Goal: Task Accomplishment & Management: Complete application form

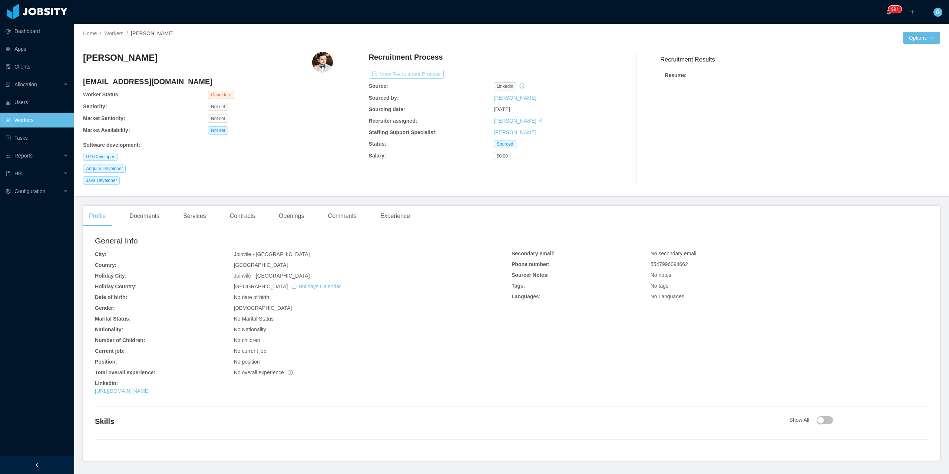
click at [414, 74] on button "View Recruitment Process" at bounding box center [406, 74] width 75 height 9
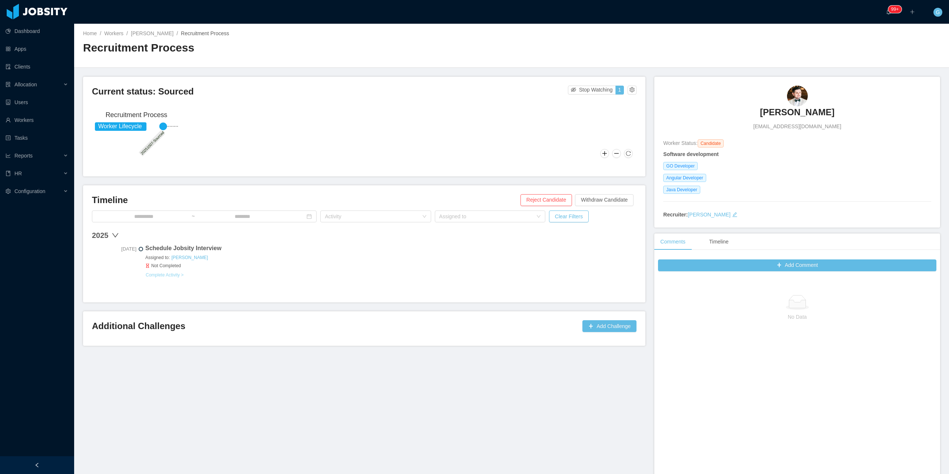
click at [165, 276] on button "Complete Activity >" at bounding box center [164, 275] width 39 height 6
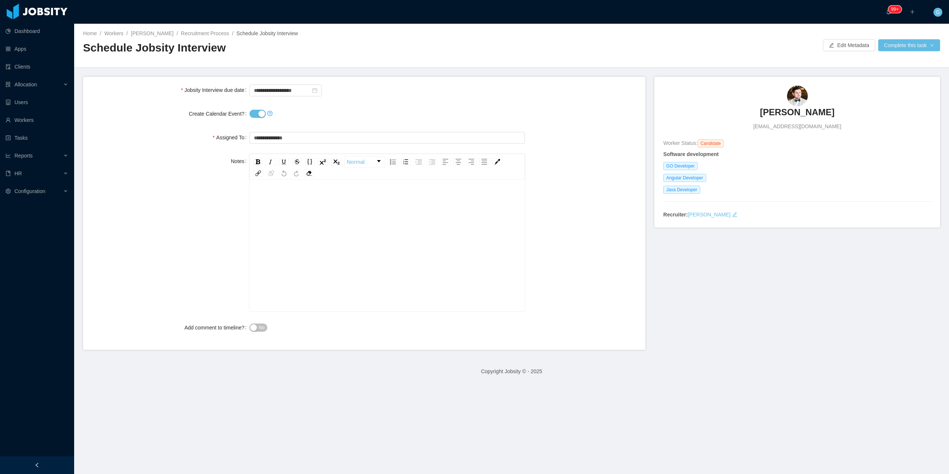
click at [254, 117] on button "Create Calendar Event?" at bounding box center [258, 114] width 16 height 8
click at [905, 49] on button "Complete this task" at bounding box center [909, 45] width 62 height 12
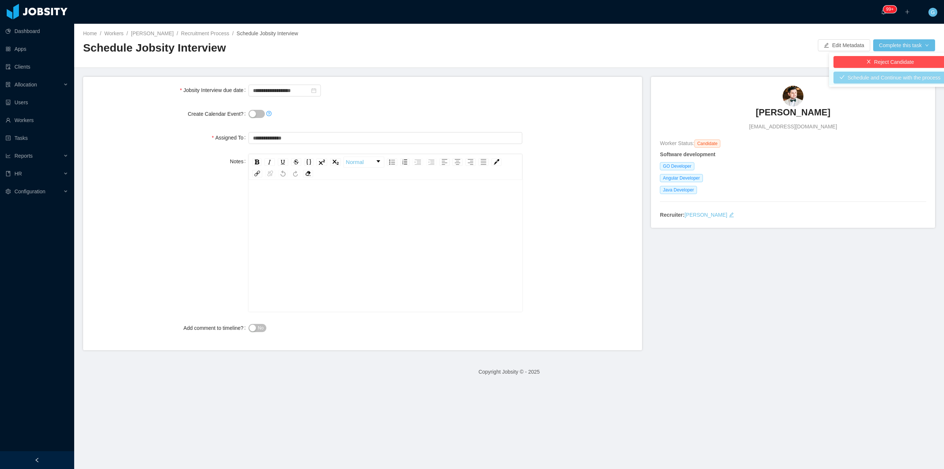
click at [855, 75] on button "Schedule and Continue with the process" at bounding box center [889, 78] width 113 height 12
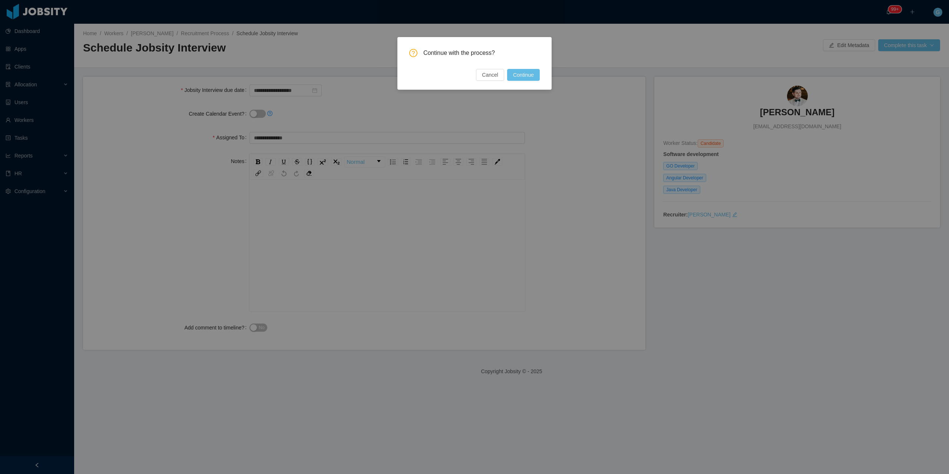
drag, startPoint x: 529, startPoint y: 77, endPoint x: 633, endPoint y: 120, distance: 112.9
click at [569, 126] on div "Continue with the process? Cancel Continue" at bounding box center [474, 237] width 949 height 474
click at [843, 47] on div "Continue with the process? Cancel Continue" at bounding box center [474, 237] width 949 height 474
click at [498, 70] on button "Cancel" at bounding box center [490, 75] width 28 height 12
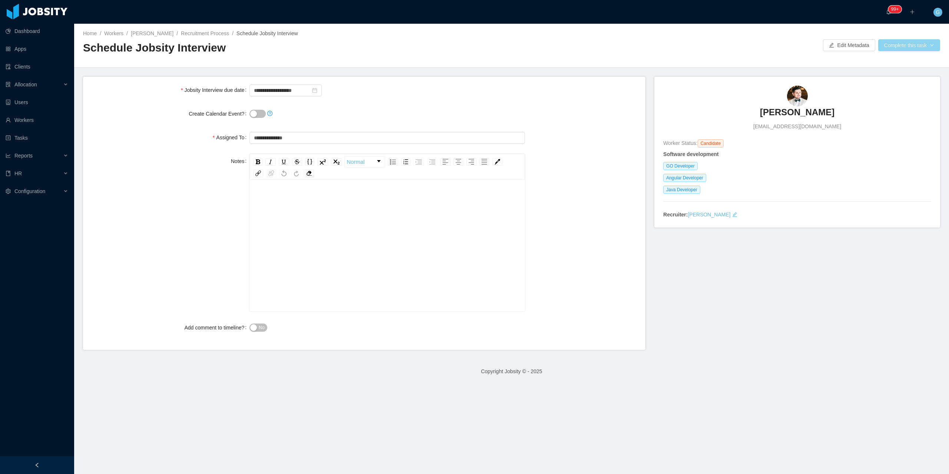
click at [893, 50] on button "Complete this task" at bounding box center [909, 45] width 62 height 12
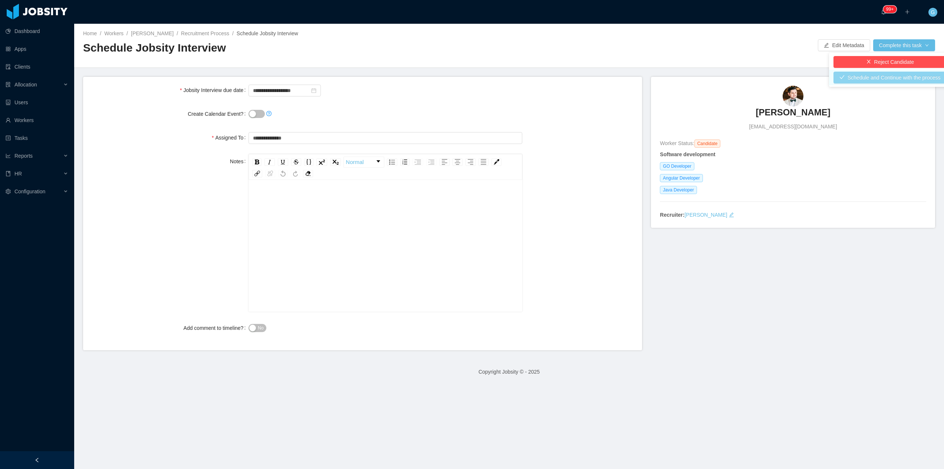
click at [873, 75] on button "Schedule and Continue with the process" at bounding box center [889, 78] width 113 height 12
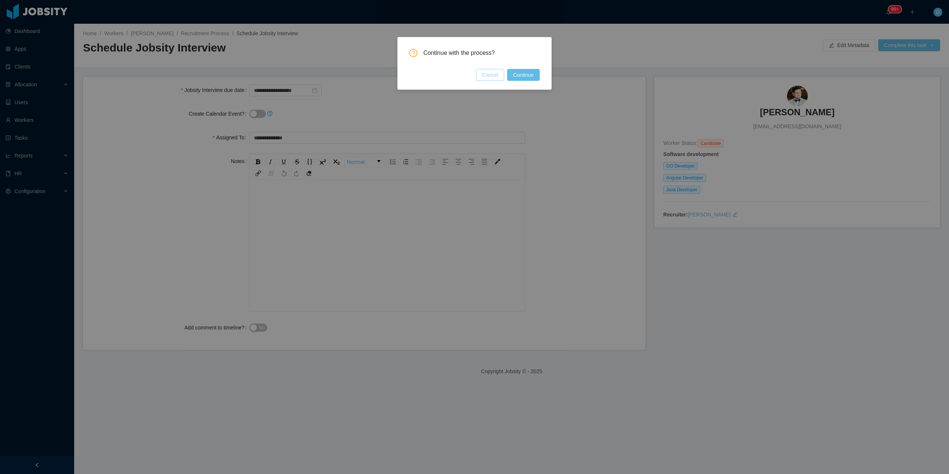
click at [500, 76] on button "Cancel" at bounding box center [490, 75] width 28 height 12
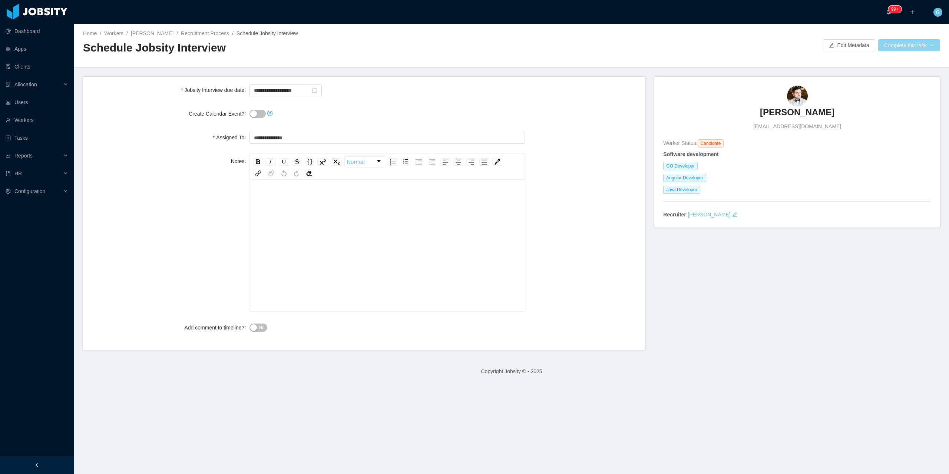
click at [878, 45] on button "Complete this task" at bounding box center [909, 45] width 62 height 12
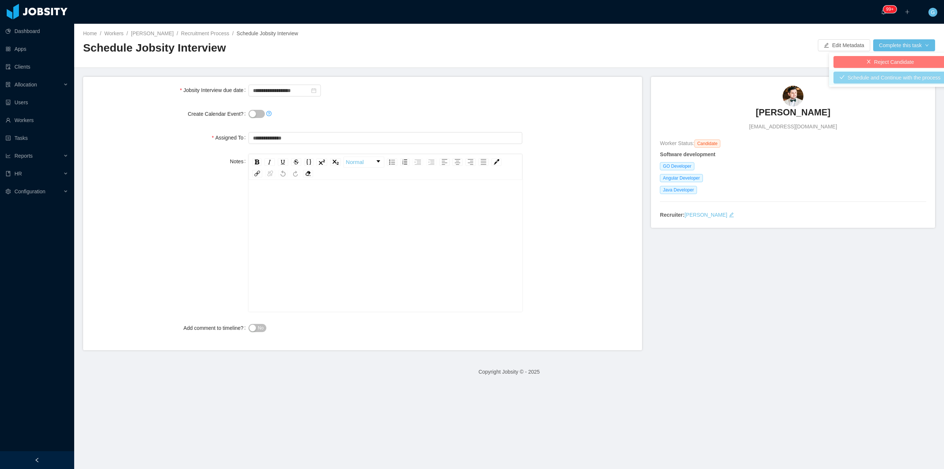
drag, startPoint x: 852, startPoint y: 67, endPoint x: 854, endPoint y: 77, distance: 9.5
click at [854, 77] on ul "Reject Candidate Schedule and Continue with the process" at bounding box center [890, 70] width 122 height 34
click at [854, 77] on button "Schedule and Continue with the process" at bounding box center [889, 78] width 113 height 12
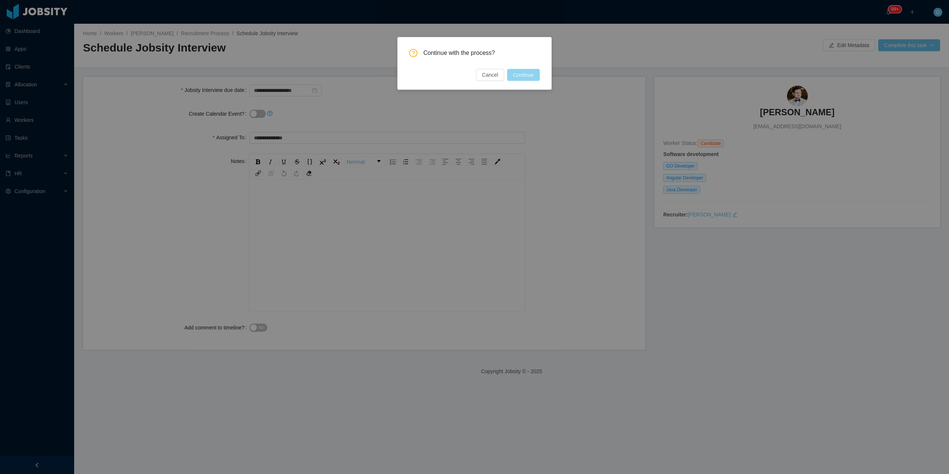
drag, startPoint x: 515, startPoint y: 83, endPoint x: 518, endPoint y: 74, distance: 9.6
click at [518, 74] on div "Continue with the process? Cancel Continue" at bounding box center [474, 63] width 154 height 53
click at [518, 74] on button "Continue" at bounding box center [523, 75] width 33 height 12
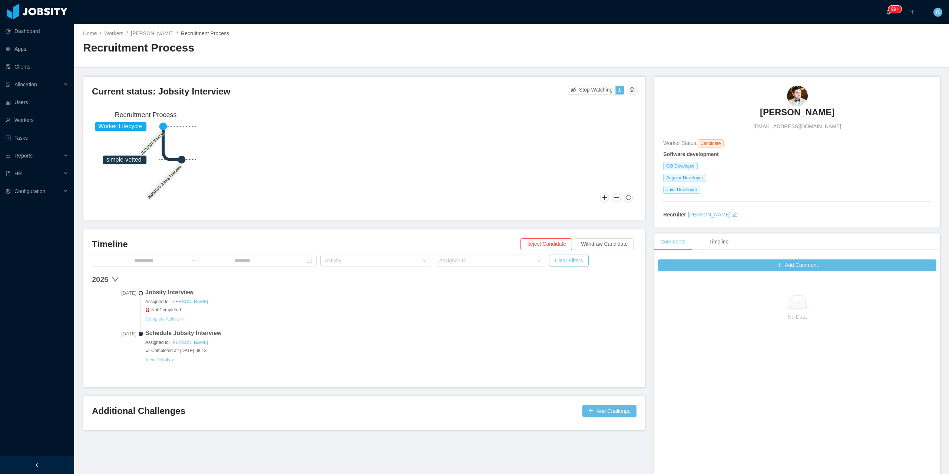
click at [171, 318] on button "Complete Activity >" at bounding box center [164, 319] width 39 height 6
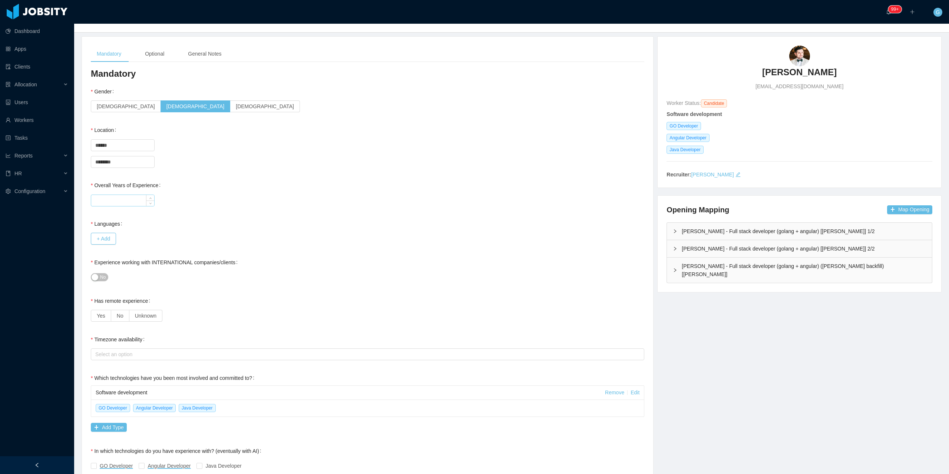
scroll to position [37, 0]
click at [137, 194] on input "Overall Years of Experience" at bounding box center [122, 198] width 63 height 11
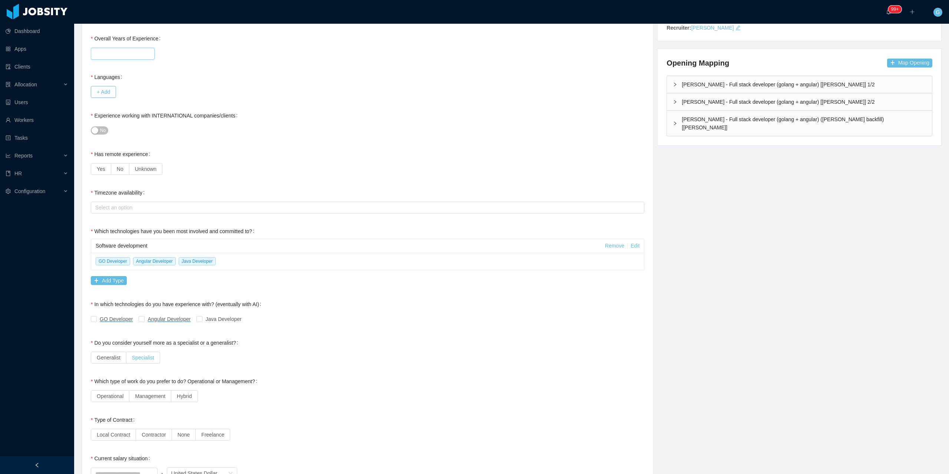
scroll to position [185, 0]
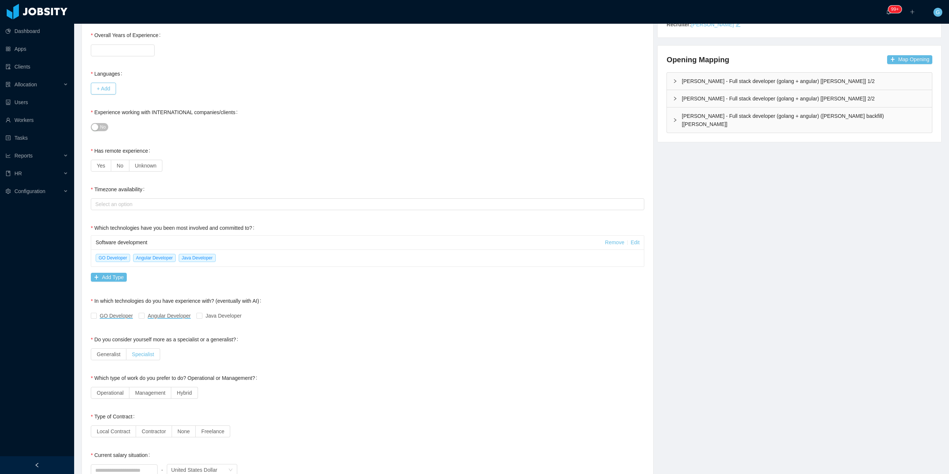
click at [143, 352] on span "Specialist" at bounding box center [143, 355] width 22 height 6
click at [110, 356] on span "Generalist" at bounding box center [109, 355] width 24 height 6
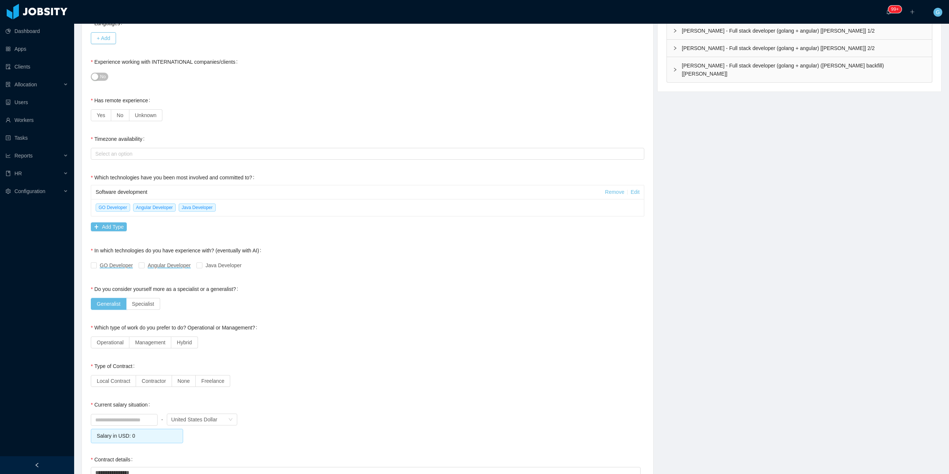
scroll to position [260, 0]
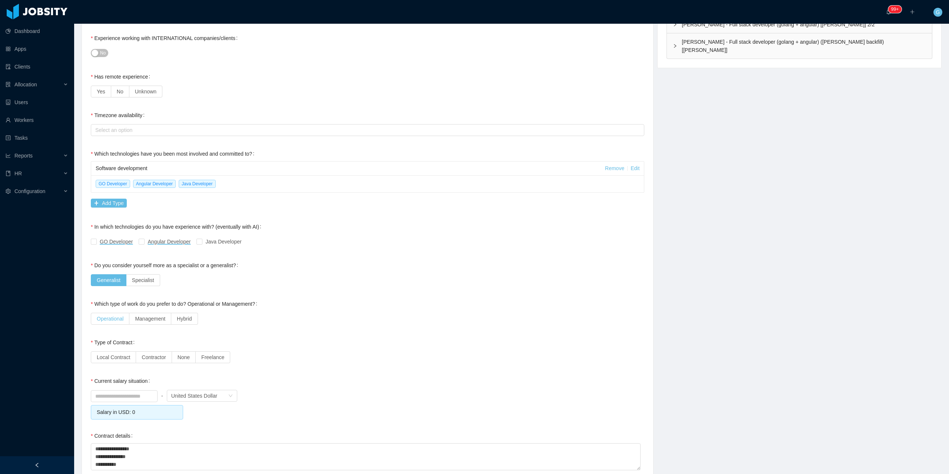
click at [118, 317] on span "Operational" at bounding box center [110, 319] width 27 height 6
click at [186, 323] on label "Hybrid" at bounding box center [184, 319] width 26 height 12
click at [113, 318] on span "Operational" at bounding box center [110, 319] width 27 height 6
click at [182, 316] on span "Hybrid" at bounding box center [184, 319] width 15 height 6
click at [146, 318] on span "Management" at bounding box center [150, 319] width 30 height 6
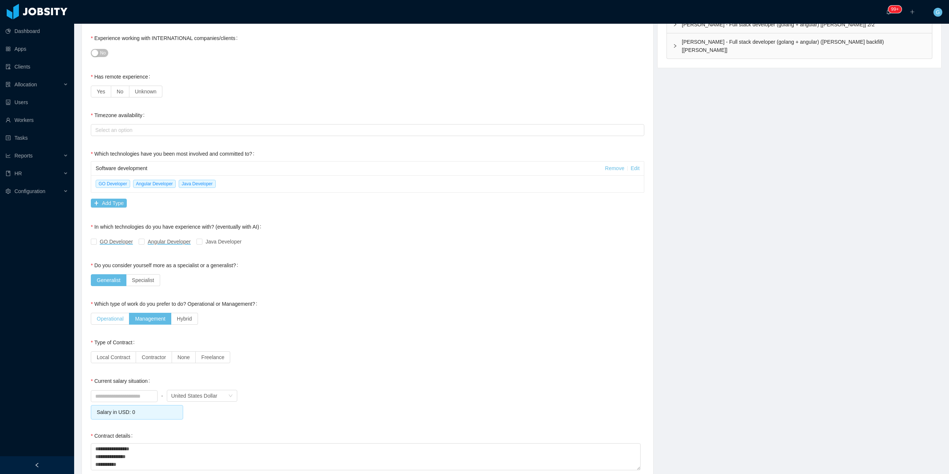
click at [113, 316] on span "Operational" at bounding box center [110, 319] width 27 height 6
click at [146, 357] on span "Contractor" at bounding box center [154, 357] width 24 height 6
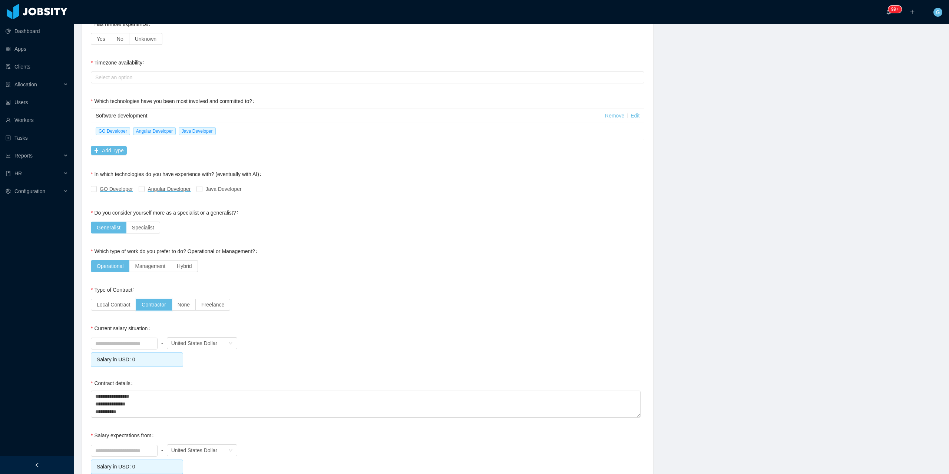
scroll to position [334, 0]
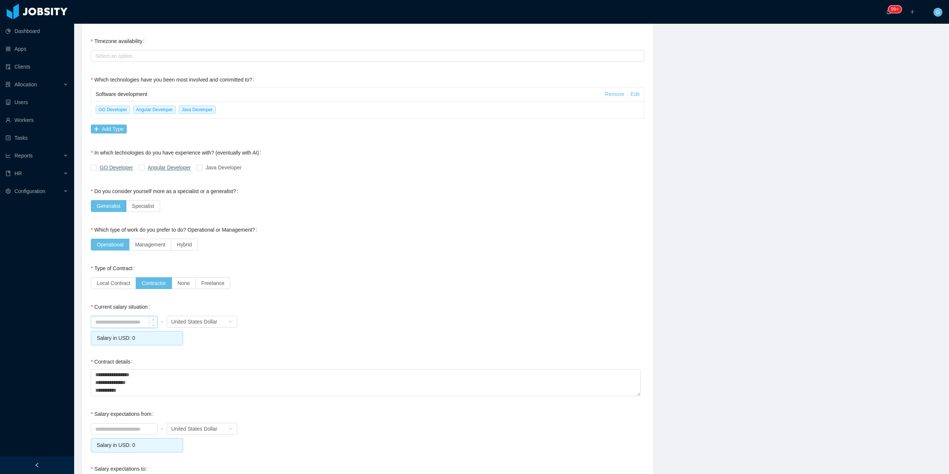
click at [138, 322] on input at bounding box center [124, 322] width 66 height 11
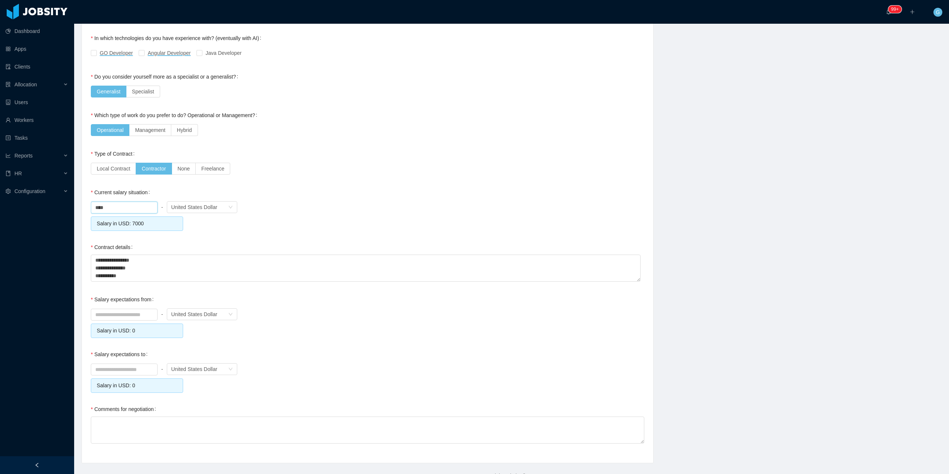
scroll to position [463, 0]
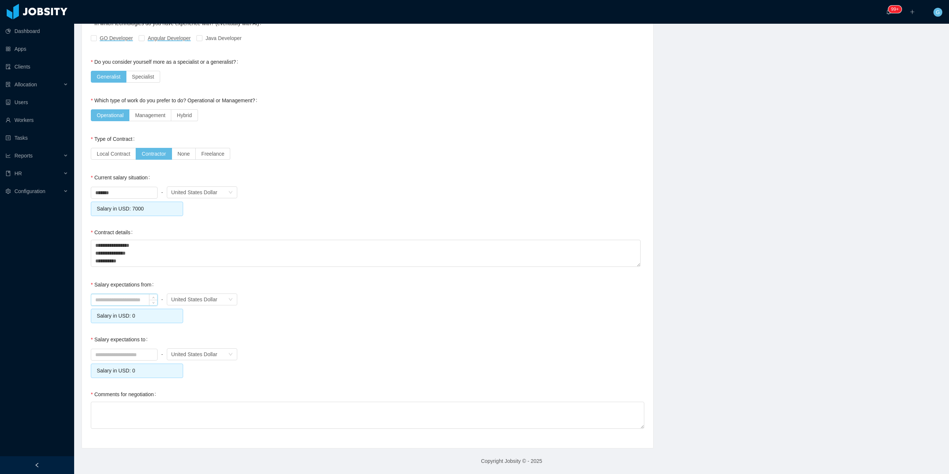
click at [137, 302] on input at bounding box center [124, 299] width 66 height 11
drag, startPoint x: 118, startPoint y: 192, endPoint x: 42, endPoint y: 203, distance: 76.5
click at [44, 197] on section "Dashboard Apps Clients Allocation Users Workers Tasks Reports HR Configuration …" at bounding box center [474, 237] width 949 height 474
type input "****"
click at [126, 297] on input at bounding box center [124, 299] width 66 height 11
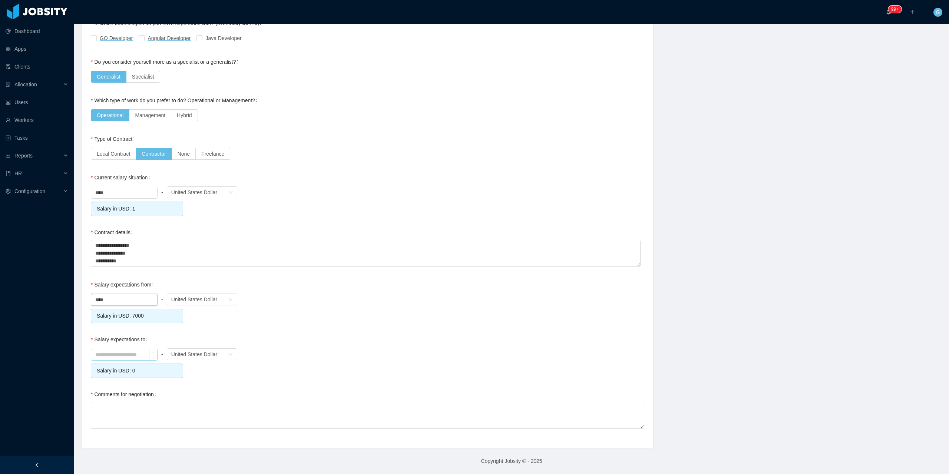
type input "*******"
click at [127, 359] on input at bounding box center [124, 354] width 66 height 11
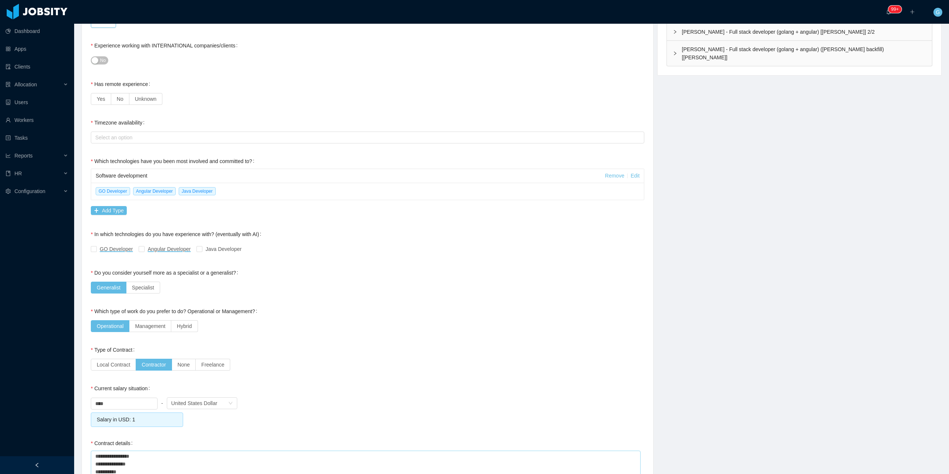
scroll to position [241, 0]
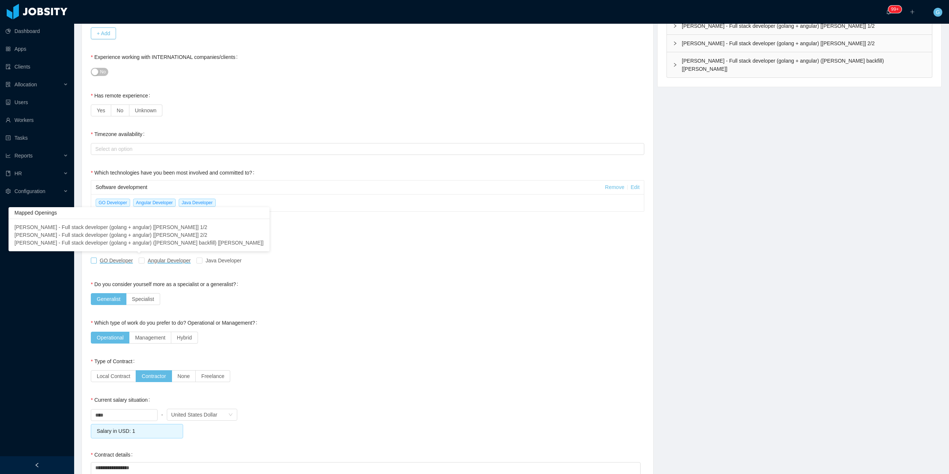
type input "*******"
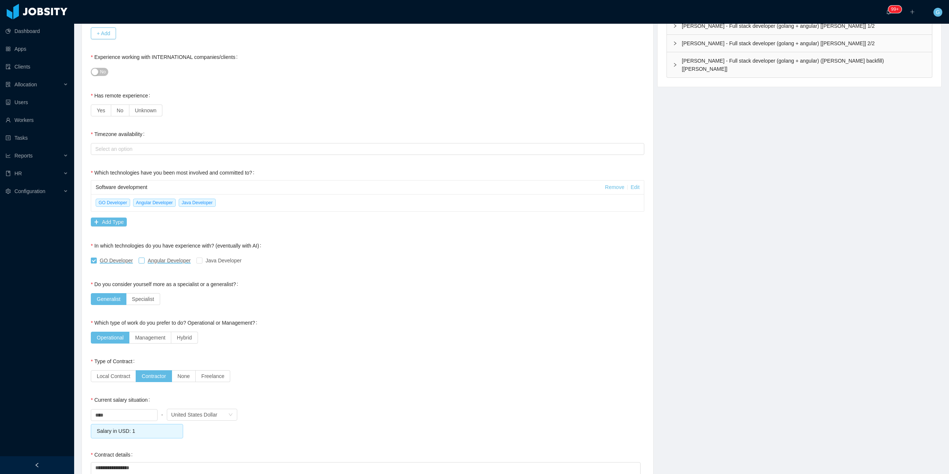
click at [146, 258] on span "Angular Developer" at bounding box center [169, 261] width 49 height 6
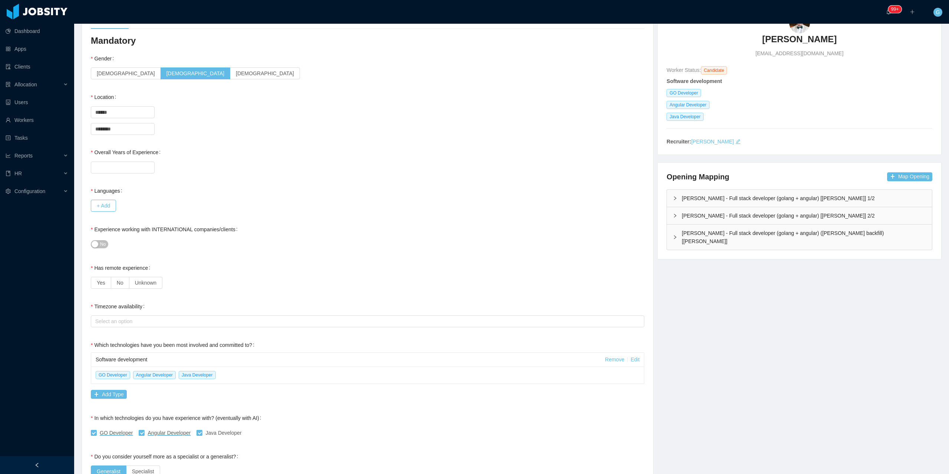
scroll to position [0, 0]
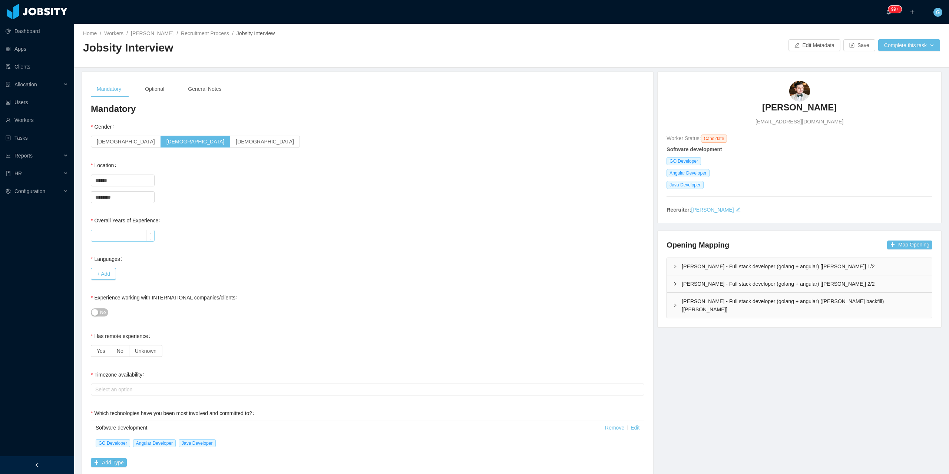
click at [129, 238] on input "Overall Years of Experience" at bounding box center [122, 235] width 63 height 11
type input "**"
click at [150, 93] on div "Optional" at bounding box center [154, 89] width 31 height 17
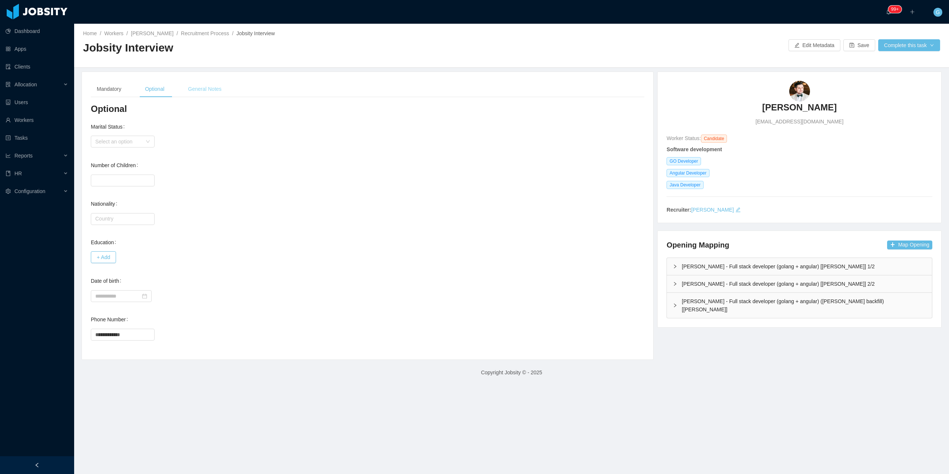
click at [208, 90] on div "General Notes" at bounding box center [204, 89] width 45 height 17
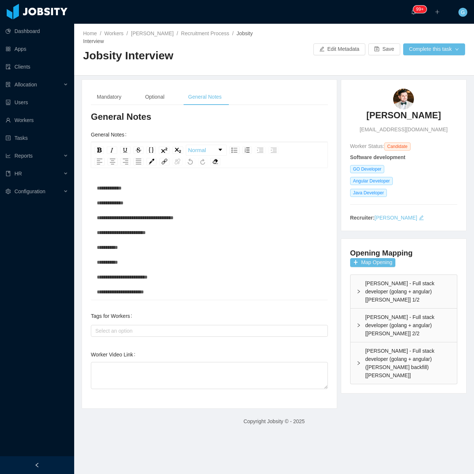
click at [95, 182] on div "**********" at bounding box center [209, 235] width 237 height 130
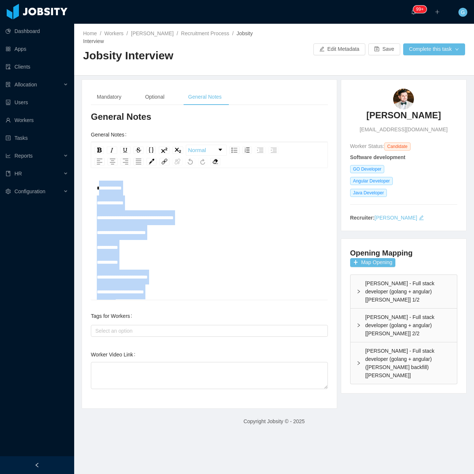
scroll to position [118, 0]
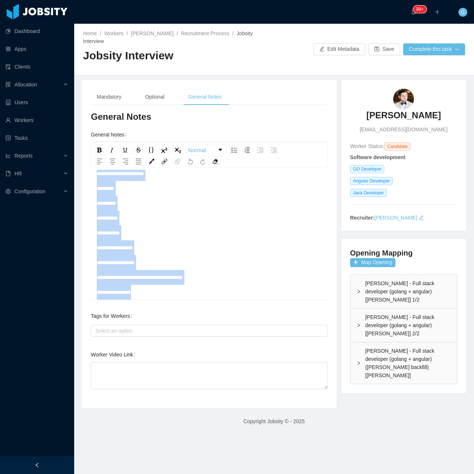
drag, startPoint x: 99, startPoint y: 181, endPoint x: 170, endPoint y: 329, distance: 164.2
click at [170, 329] on div "**********" at bounding box center [209, 255] width 237 height 288
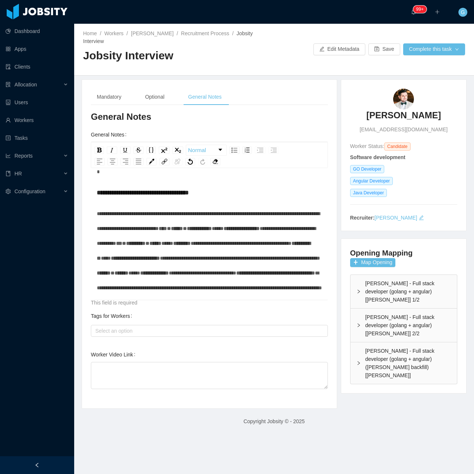
scroll to position [709, 0]
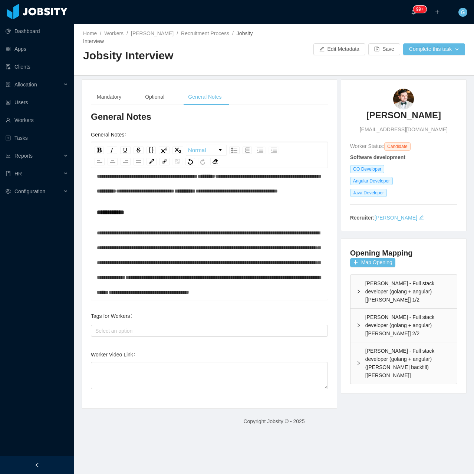
click at [161, 335] on div "**********" at bounding box center [209, 255] width 237 height 288
click at [131, 327] on div "Select an option" at bounding box center [208, 330] width 230 height 11
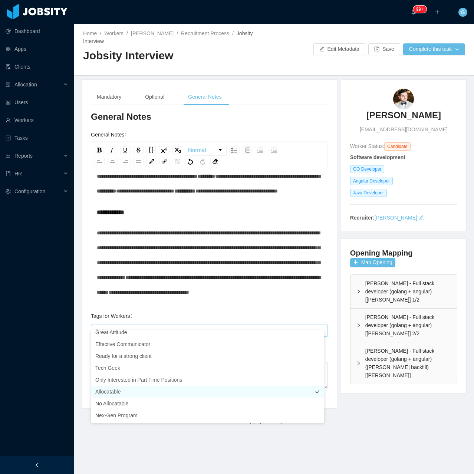
click at [127, 388] on li "Allocatable" at bounding box center [207, 392] width 233 height 12
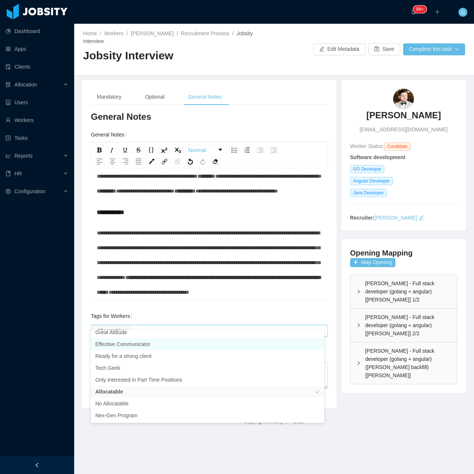
scroll to position [156, 0]
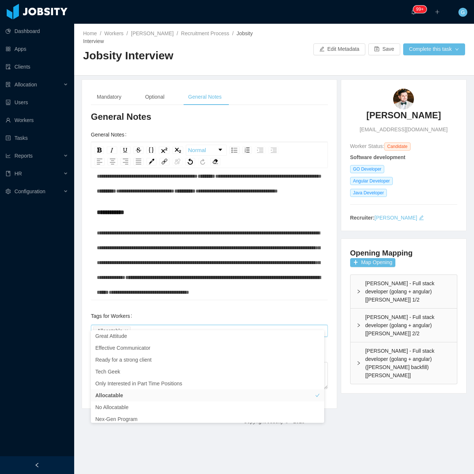
click at [81, 307] on div "**********" at bounding box center [209, 243] width 259 height 329
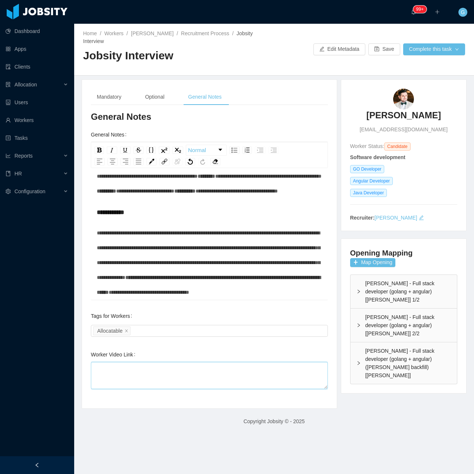
click at [117, 362] on textarea "Worker Video Link" at bounding box center [209, 375] width 237 height 27
click at [119, 362] on textarea "Worker Video Link" at bounding box center [209, 375] width 237 height 27
click at [205, 351] on div "Worker Video Link Invalid Google Drive file URL" at bounding box center [209, 372] width 237 height 50
click at [207, 362] on textarea "Worker Video Link" at bounding box center [209, 375] width 237 height 27
paste textarea "**********"
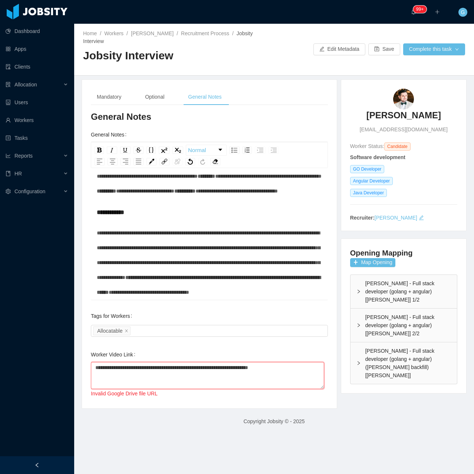
type textarea "**********"
click at [234, 398] on div "**********" at bounding box center [209, 244] width 255 height 329
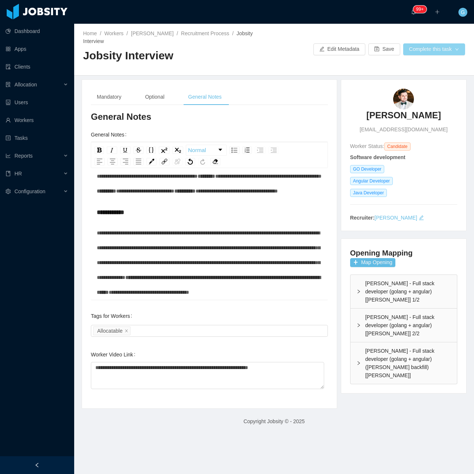
click at [430, 46] on button "Complete this task" at bounding box center [434, 49] width 62 height 12
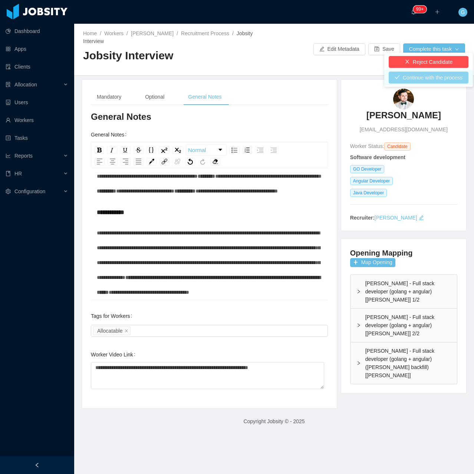
click at [424, 82] on button "Continue with the process" at bounding box center [429, 78] width 80 height 12
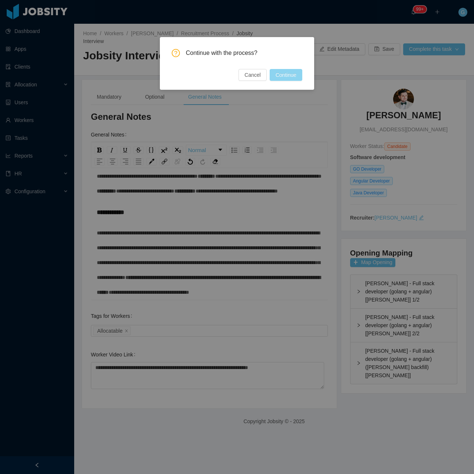
click at [300, 73] on button "Continue" at bounding box center [286, 75] width 33 height 12
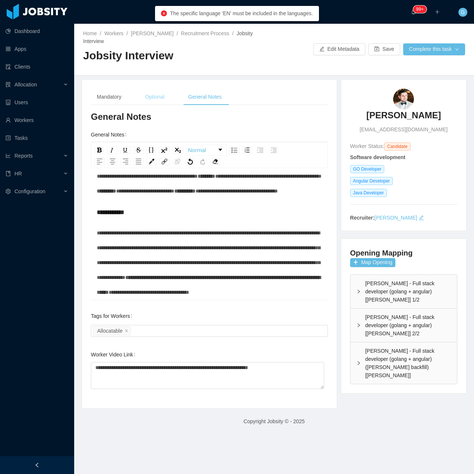
click at [143, 89] on div "Optional" at bounding box center [154, 97] width 31 height 17
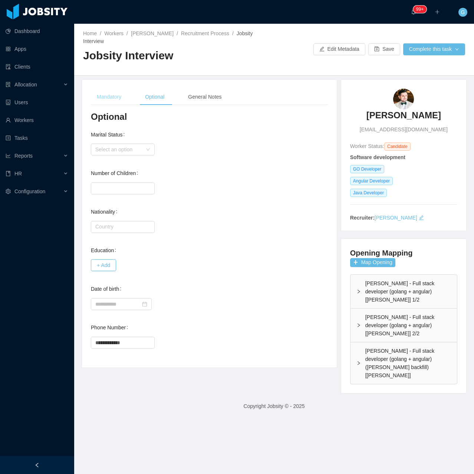
click at [99, 93] on div "Mandatory" at bounding box center [109, 97] width 36 height 17
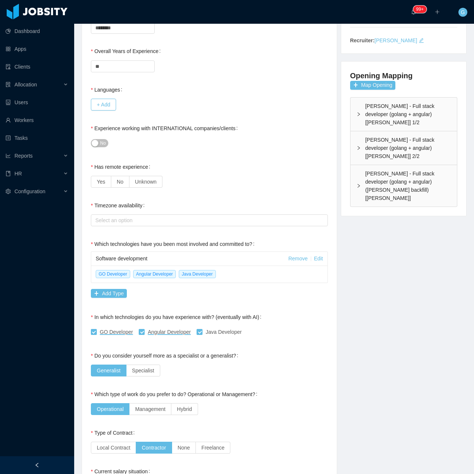
scroll to position [74, 0]
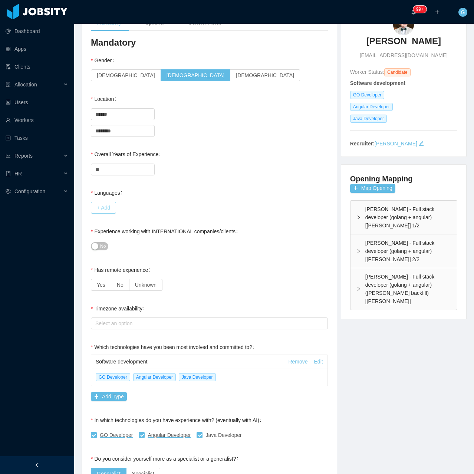
click at [104, 204] on button "+ Add" at bounding box center [103, 208] width 25 height 12
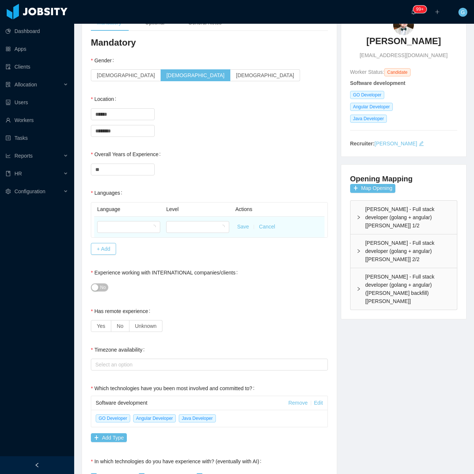
click at [124, 229] on td at bounding box center [128, 227] width 69 height 21
click at [128, 224] on div at bounding box center [126, 226] width 49 height 11
type input "*"
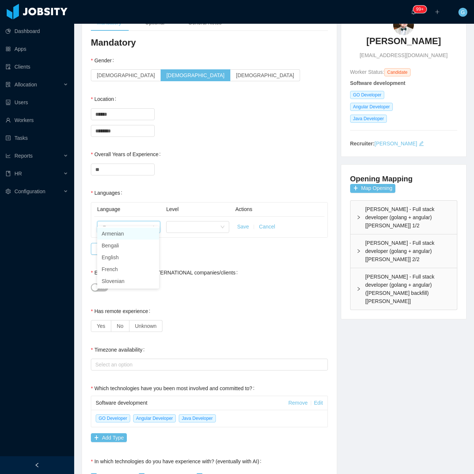
type input "***"
click at [122, 241] on li "English" at bounding box center [128, 246] width 62 height 12
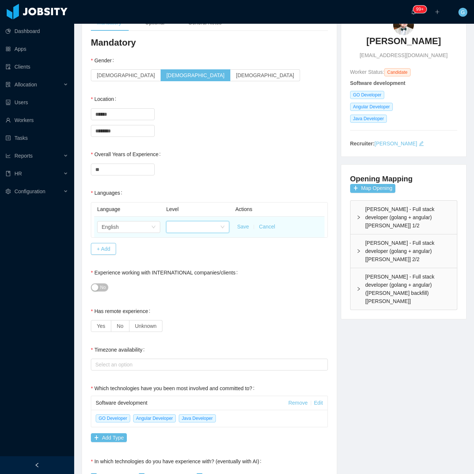
click at [194, 221] on div at bounding box center [195, 226] width 49 height 11
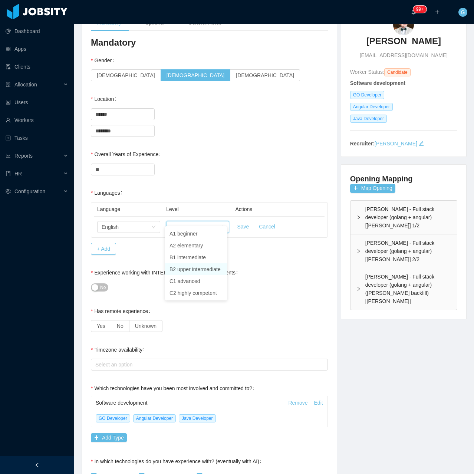
click at [182, 271] on li "B2 upper intermediate" at bounding box center [196, 269] width 62 height 12
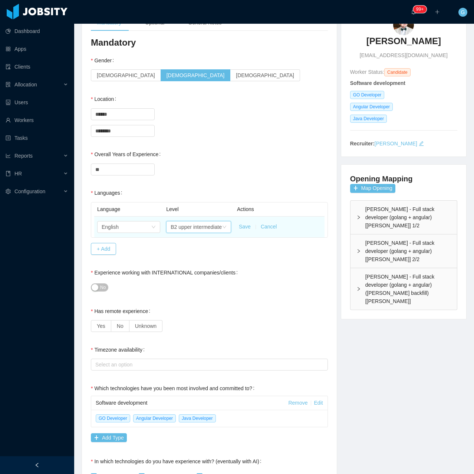
click at [247, 217] on td "Save Cancel" at bounding box center [279, 227] width 90 height 21
click at [245, 223] on button "Save" at bounding box center [245, 227] width 12 height 8
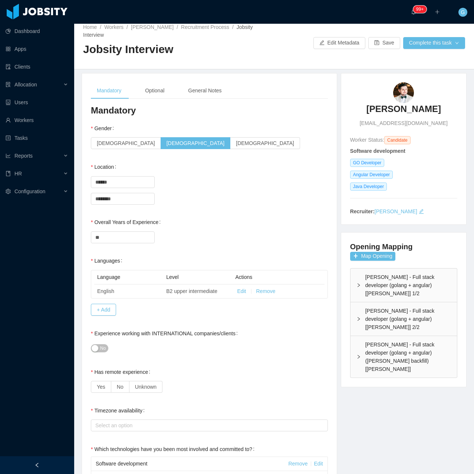
scroll to position [0, 0]
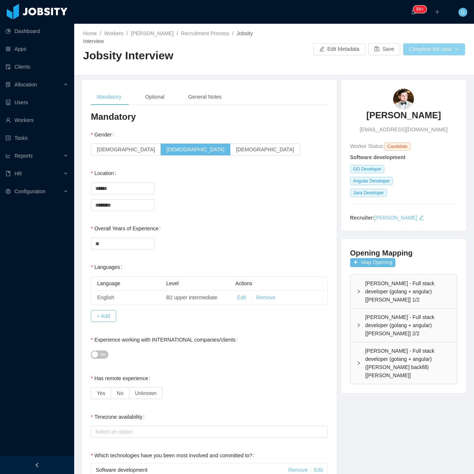
drag, startPoint x: 437, startPoint y: 58, endPoint x: 437, endPoint y: 49, distance: 8.9
click at [437, 55] on div "Home / Workers / Toshiaki Ezaki / Recruitment Process / Jobsity Interview / Job…" at bounding box center [274, 50] width 400 height 52
click at [437, 49] on button "Complete this task" at bounding box center [434, 49] width 62 height 12
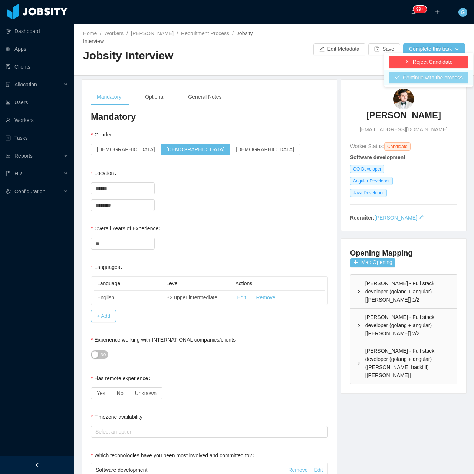
click at [412, 72] on button "Continue with the process" at bounding box center [429, 78] width 80 height 12
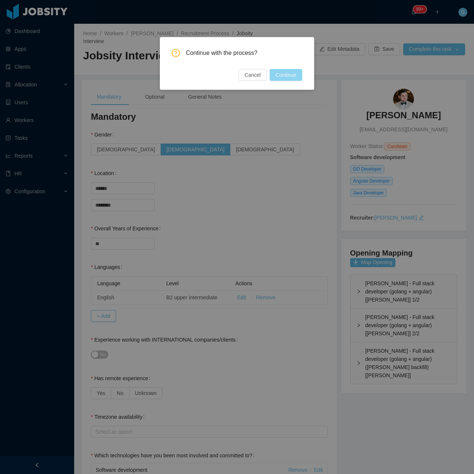
click at [299, 76] on div "Continue with the process? Cancel Continue" at bounding box center [237, 63] width 154 height 53
click at [299, 76] on button "Continue" at bounding box center [286, 75] width 33 height 12
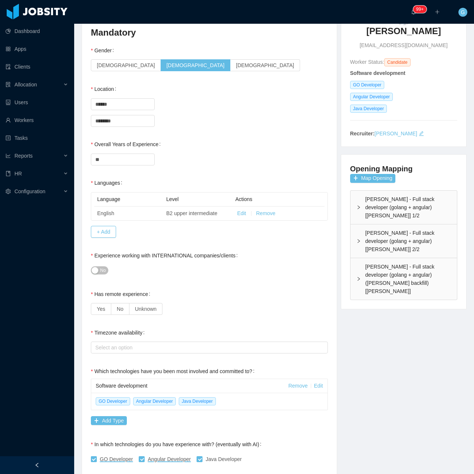
scroll to position [148, 0]
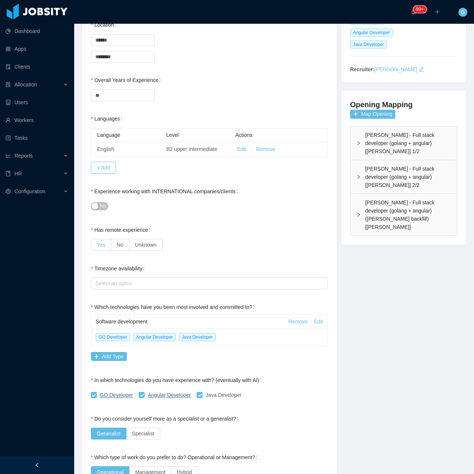
click at [98, 239] on label "Yes" at bounding box center [101, 245] width 20 height 12
click at [103, 202] on span "No" at bounding box center [103, 205] width 6 height 7
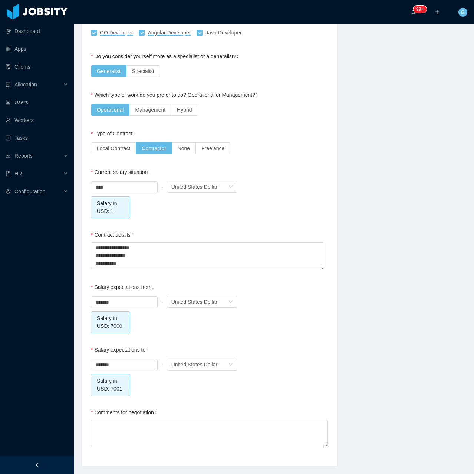
scroll to position [521, 0]
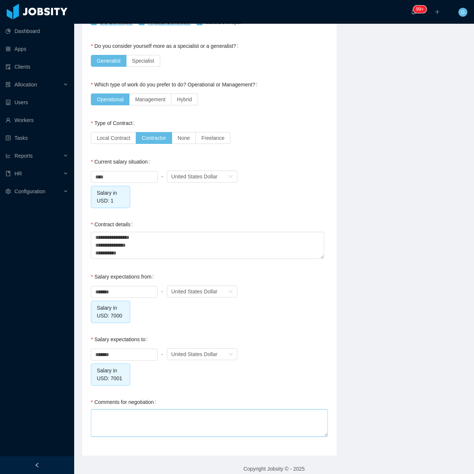
click at [145, 421] on textarea "Comments for negotiation" at bounding box center [209, 422] width 237 height 27
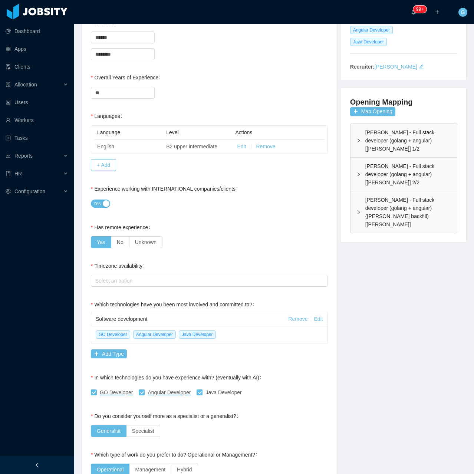
scroll to position [0, 0]
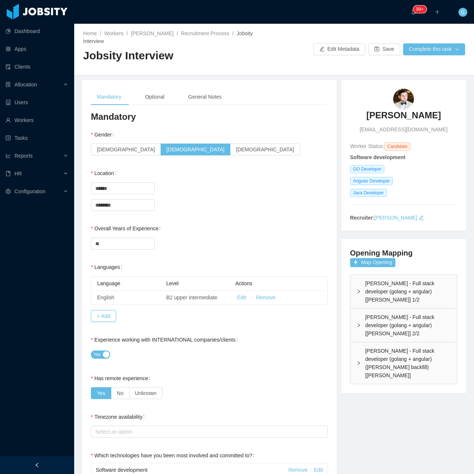
type textarea "*"
click at [464, 46] on div "Home / Workers / Toshiaki Ezaki / Recruitment Process / Jobsity Interview / Job…" at bounding box center [274, 50] width 400 height 52
click at [453, 46] on button "Complete this task" at bounding box center [434, 49] width 62 height 12
click at [435, 79] on button "Continue with the process" at bounding box center [429, 78] width 80 height 12
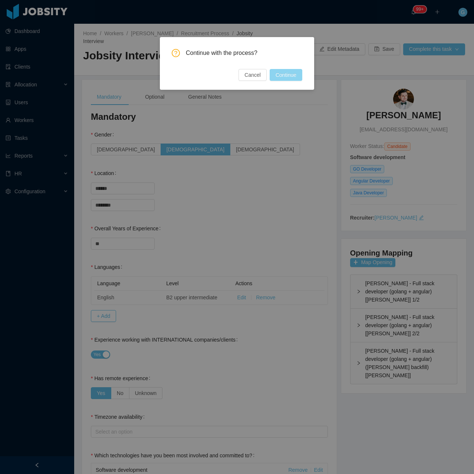
click at [287, 71] on button "Continue" at bounding box center [286, 75] width 33 height 12
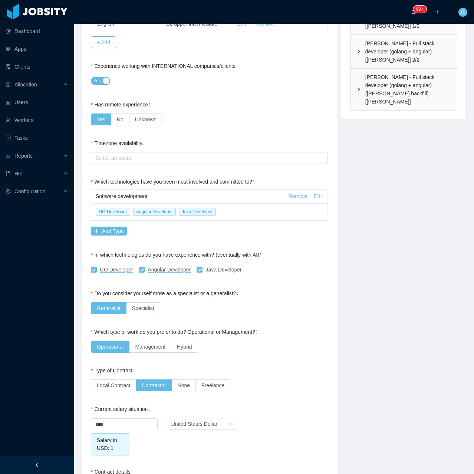
scroll to position [261, 0]
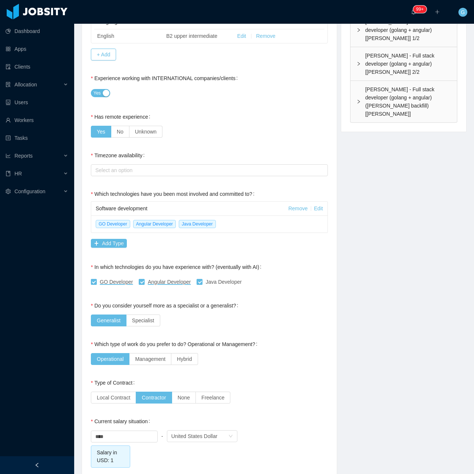
click at [105, 172] on div "**********" at bounding box center [209, 277] width 237 height 857
click at [109, 166] on div "Select an option" at bounding box center [207, 169] width 225 height 7
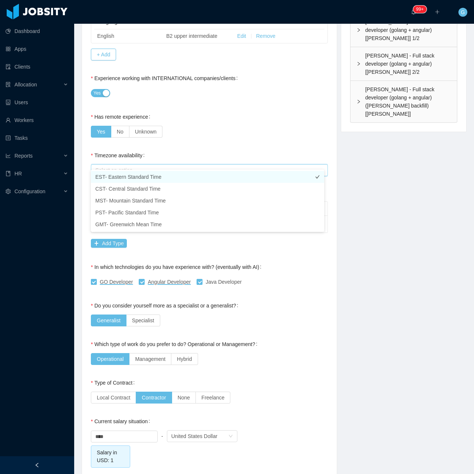
click at [104, 174] on li "EST- Eastern Standard Time" at bounding box center [207, 177] width 233 height 12
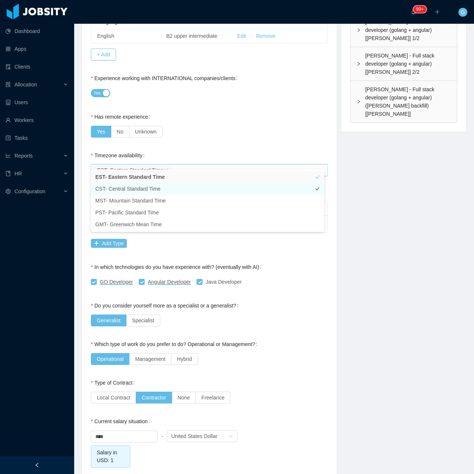
click at [110, 187] on li "CST- Central Standard Time" at bounding box center [207, 189] width 233 height 12
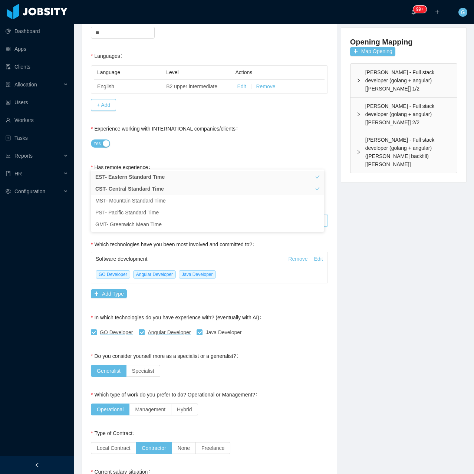
scroll to position [2, 0]
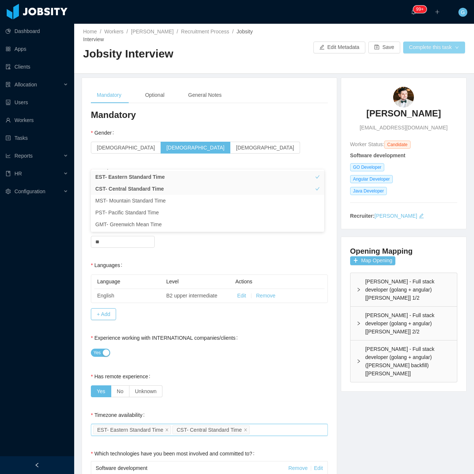
click at [426, 42] on button "Complete this task" at bounding box center [434, 48] width 62 height 12
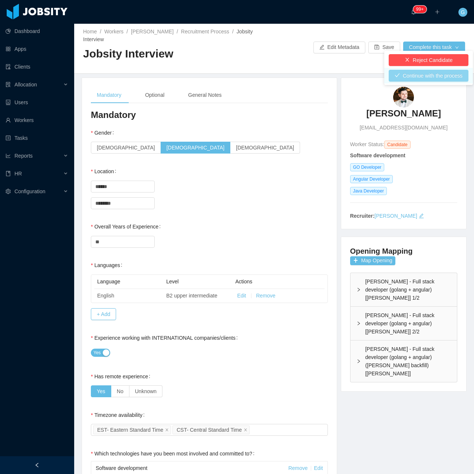
click at [422, 76] on button "Continue with the process" at bounding box center [429, 76] width 80 height 12
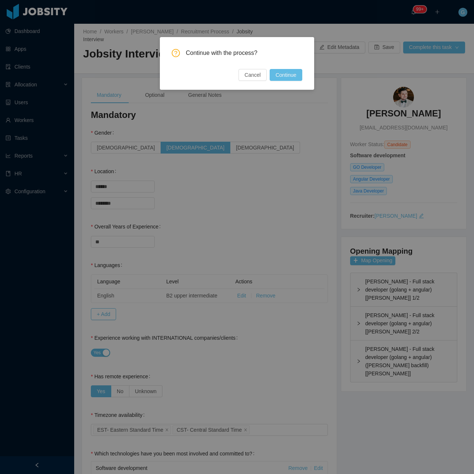
click at [291, 83] on div "Continue with the process? Cancel Continue" at bounding box center [237, 63] width 154 height 53
click at [289, 80] on button "Continue" at bounding box center [286, 75] width 33 height 12
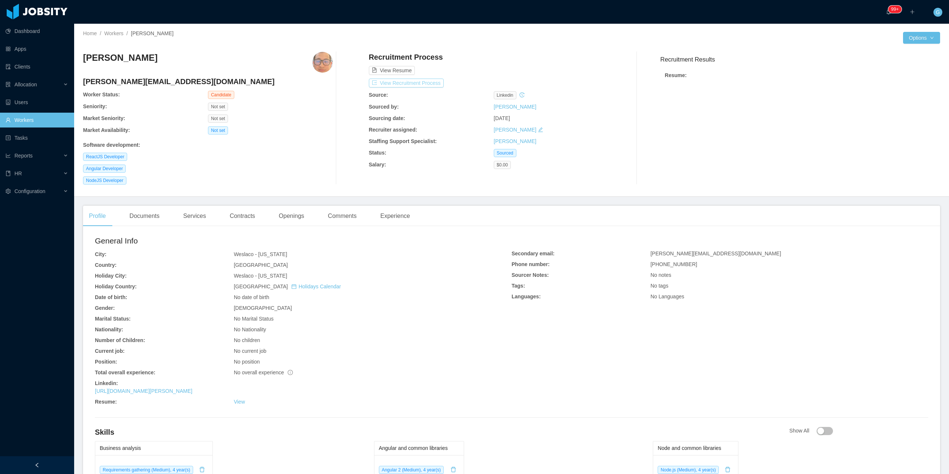
click at [403, 82] on button "View Recruitment Process" at bounding box center [406, 83] width 75 height 9
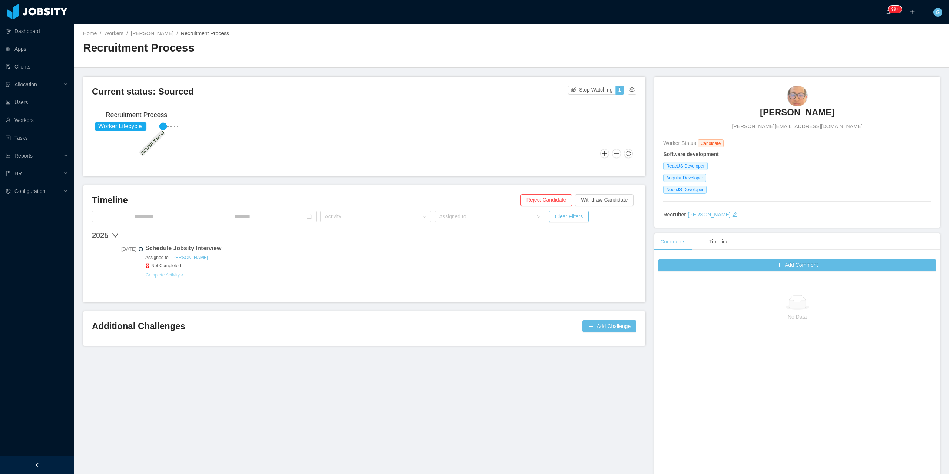
click at [169, 272] on button "Complete Activity >" at bounding box center [164, 275] width 39 height 6
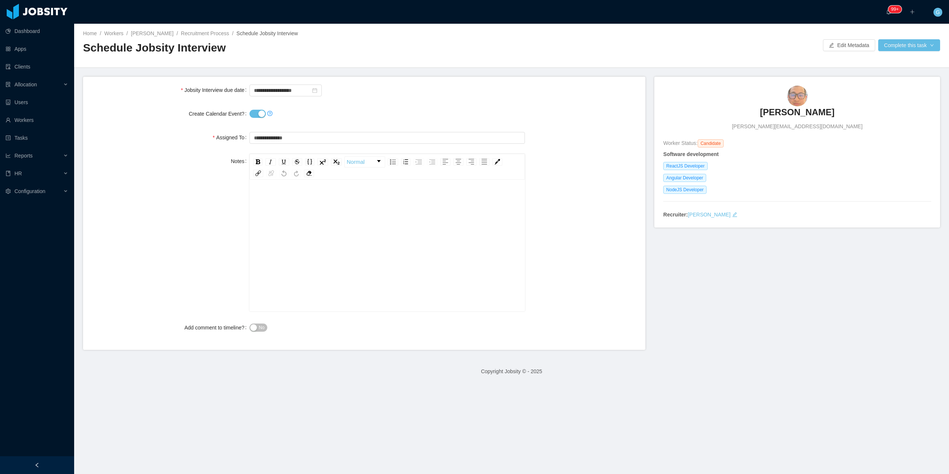
click at [258, 112] on button "Create Calendar Event?" at bounding box center [258, 114] width 16 height 8
click at [880, 41] on button "Complete this task" at bounding box center [909, 45] width 62 height 12
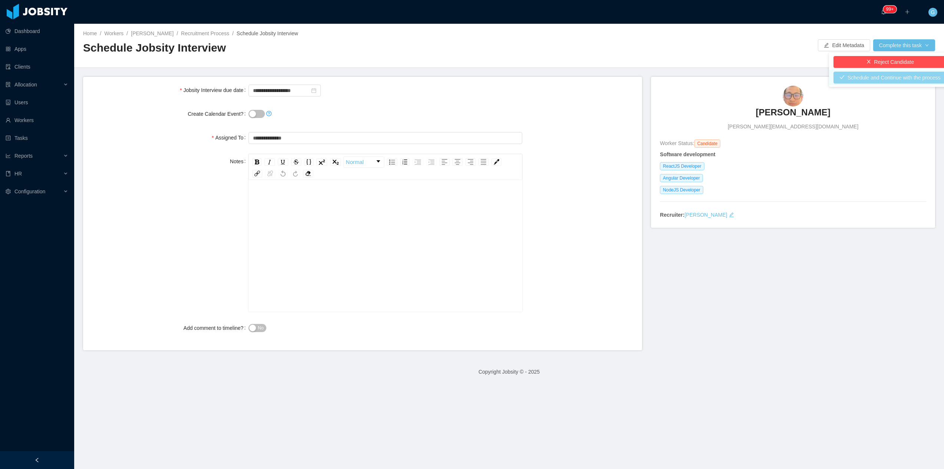
click at [870, 73] on button "Schedule and Continue with the process" at bounding box center [889, 78] width 113 height 12
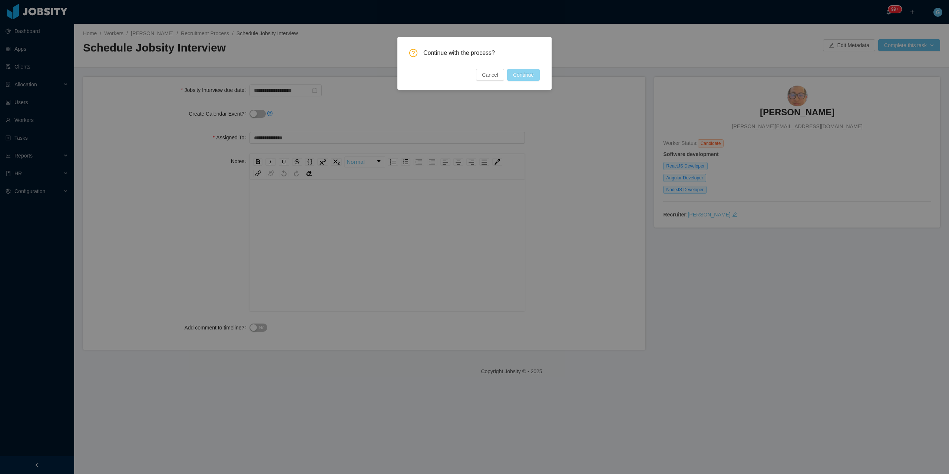
drag, startPoint x: 515, startPoint y: 66, endPoint x: 514, endPoint y: 71, distance: 5.6
click at [515, 67] on div "Continue with the process? Cancel Continue" at bounding box center [474, 65] width 131 height 32
click at [513, 79] on button "Continue" at bounding box center [523, 75] width 33 height 12
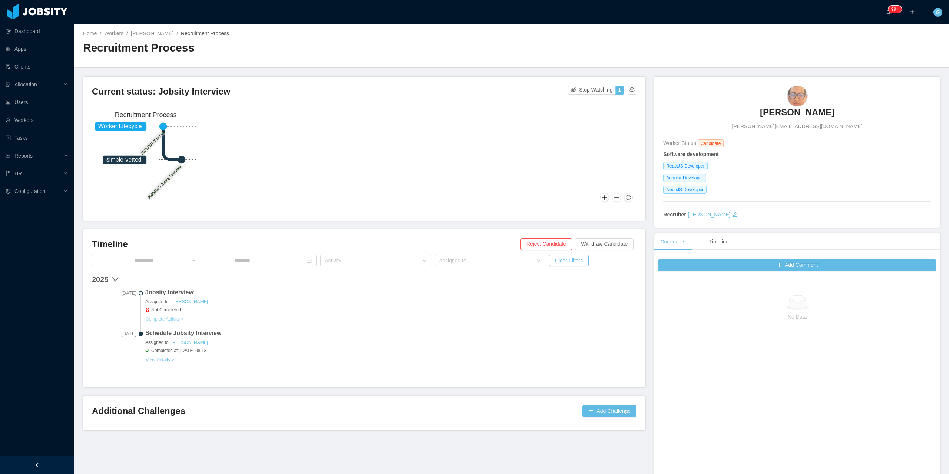
click at [167, 318] on button "Complete Activity >" at bounding box center [164, 319] width 39 height 6
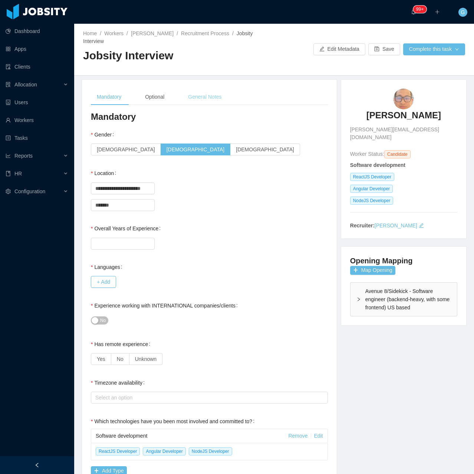
click at [210, 93] on div "General Notes" at bounding box center [204, 97] width 45 height 17
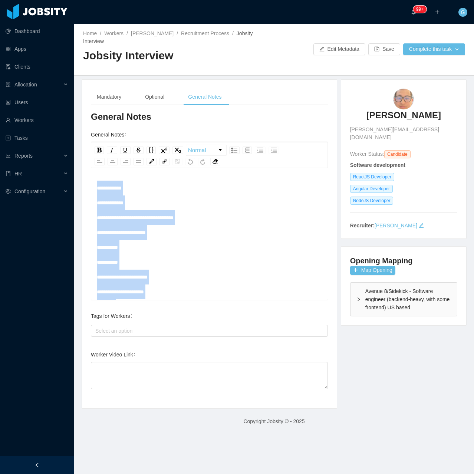
scroll to position [118, 0]
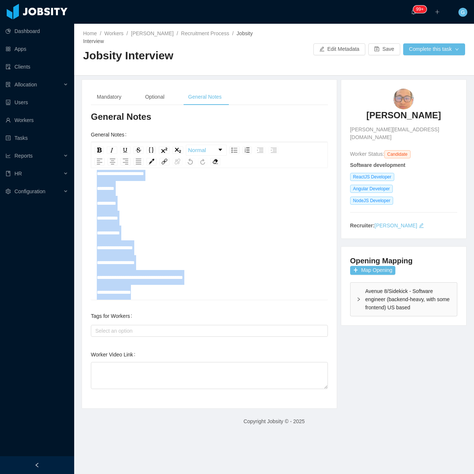
drag, startPoint x: 98, startPoint y: 182, endPoint x: 232, endPoint y: 309, distance: 184.4
click at [232, 309] on div "**********" at bounding box center [209, 255] width 237 height 288
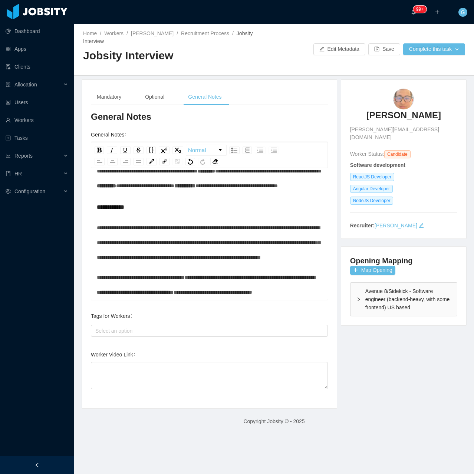
scroll to position [859, 0]
click at [136, 362] on textarea "Worker Video Link" at bounding box center [209, 375] width 237 height 27
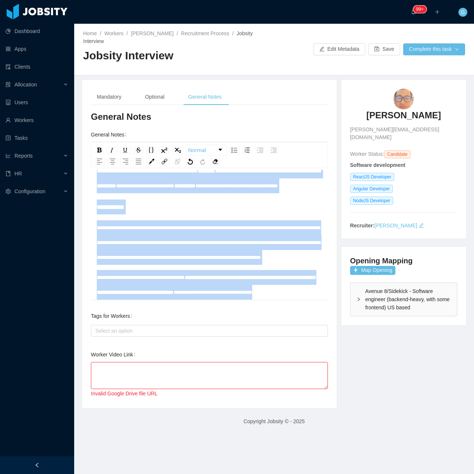
scroll to position [0, 0]
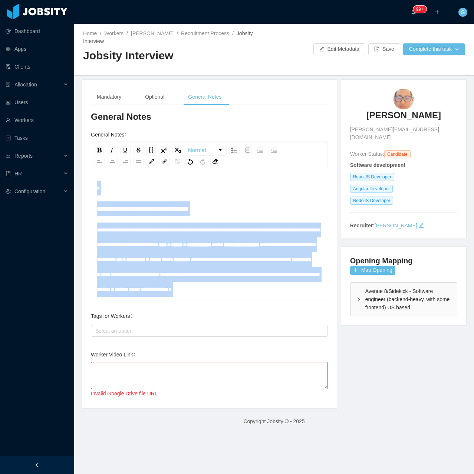
drag, startPoint x: 151, startPoint y: 286, endPoint x: 85, endPoint y: 107, distance: 191.1
click at [85, 107] on div "**********" at bounding box center [209, 244] width 255 height 329
click at [104, 206] on span "**********" at bounding box center [143, 209] width 92 height 6
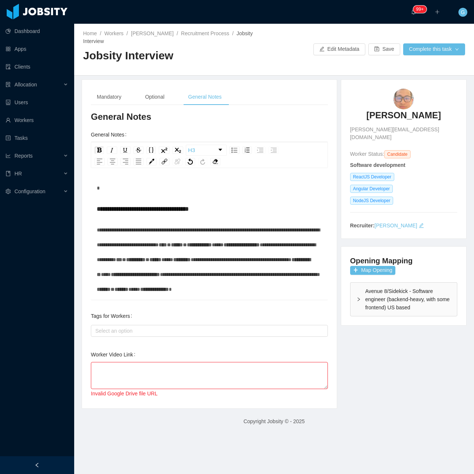
drag, startPoint x: 95, startPoint y: 199, endPoint x: 116, endPoint y: 229, distance: 36.1
click at [129, 253] on div "**********" at bounding box center [209, 235] width 237 height 130
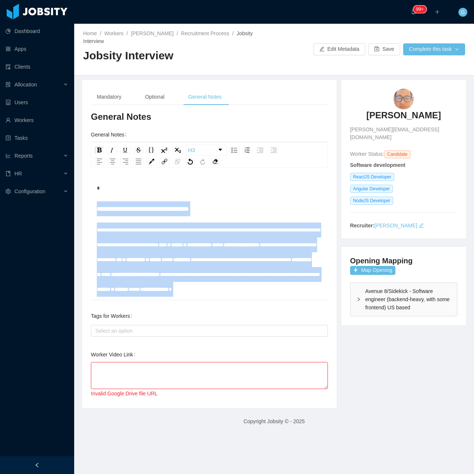
scroll to position [859, 0]
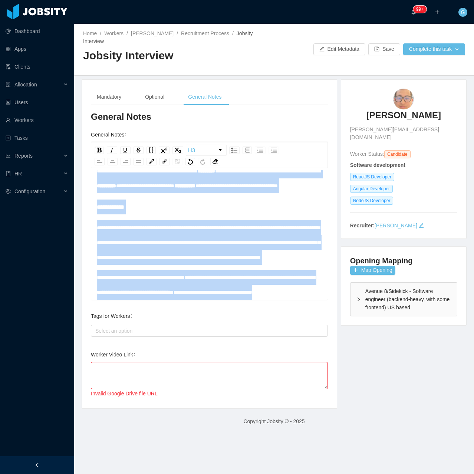
drag, startPoint x: 98, startPoint y: 200, endPoint x: 237, endPoint y: 349, distance: 204.1
click at [237, 349] on div "**********" at bounding box center [209, 255] width 237 height 288
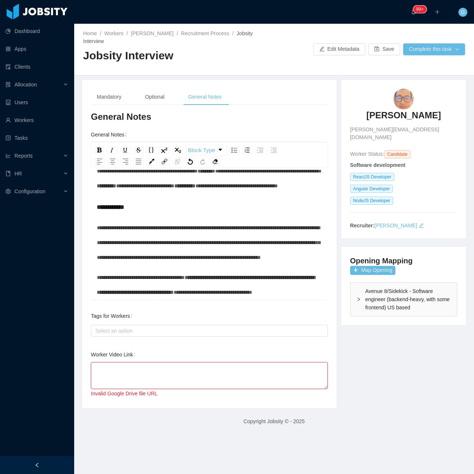
scroll to position [16, 0]
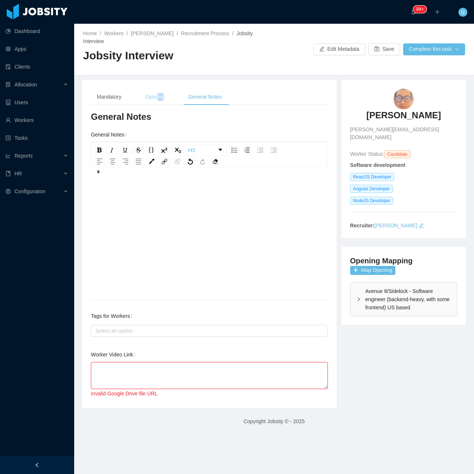
click at [159, 92] on div "Optional" at bounding box center [154, 97] width 31 height 17
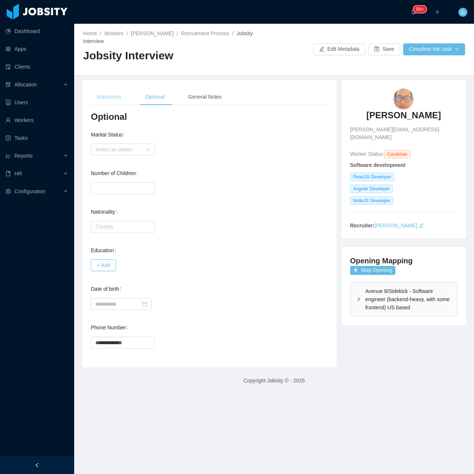
click at [112, 89] on div "Mandatory" at bounding box center [109, 97] width 36 height 17
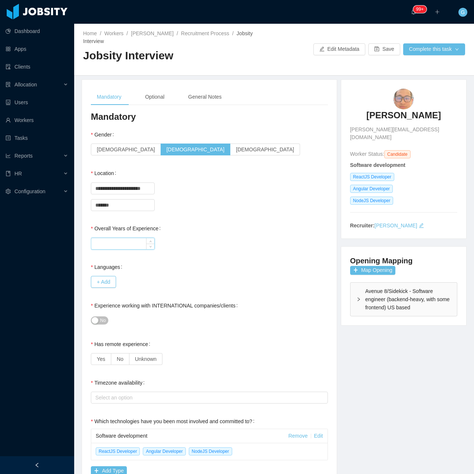
click at [115, 238] on input "Overall Years of Experience" at bounding box center [122, 243] width 63 height 11
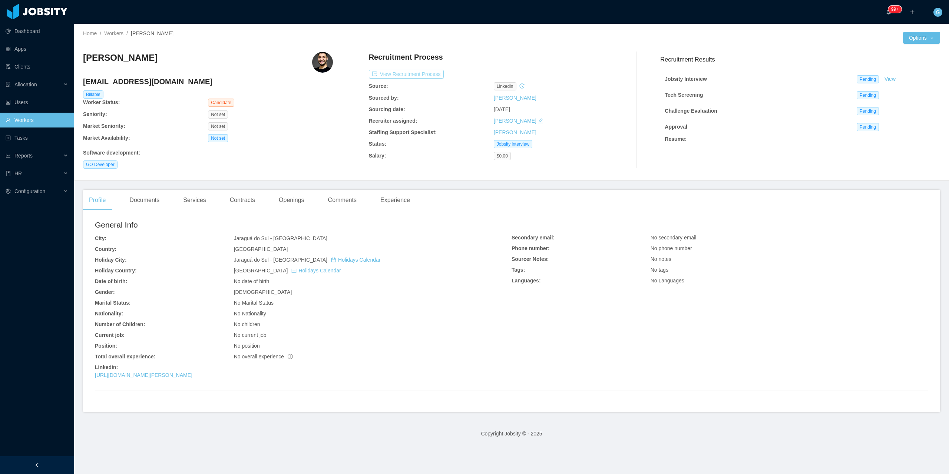
click at [405, 76] on button "View Recruitment Process" at bounding box center [406, 74] width 75 height 9
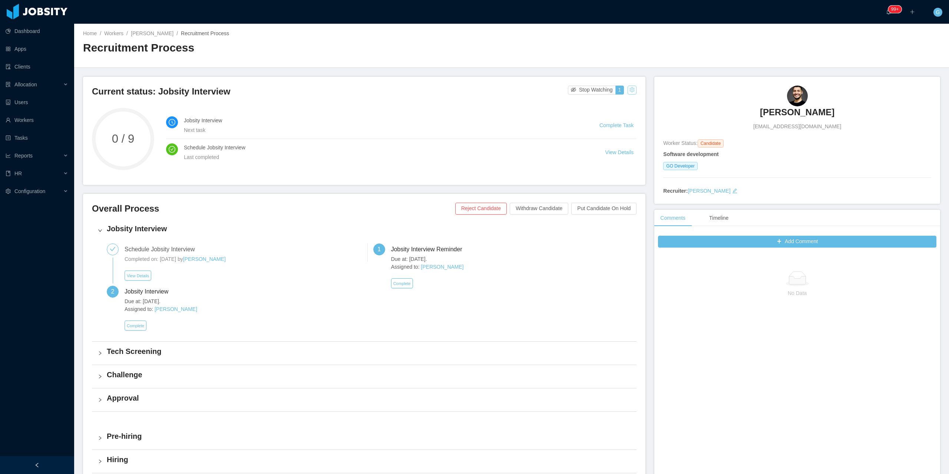
click at [630, 92] on button "button" at bounding box center [632, 90] width 9 height 9
click at [617, 106] on div "Reset process" at bounding box center [613, 102] width 42 height 12
click at [576, 132] on button "Confirm" at bounding box center [569, 133] width 24 height 9
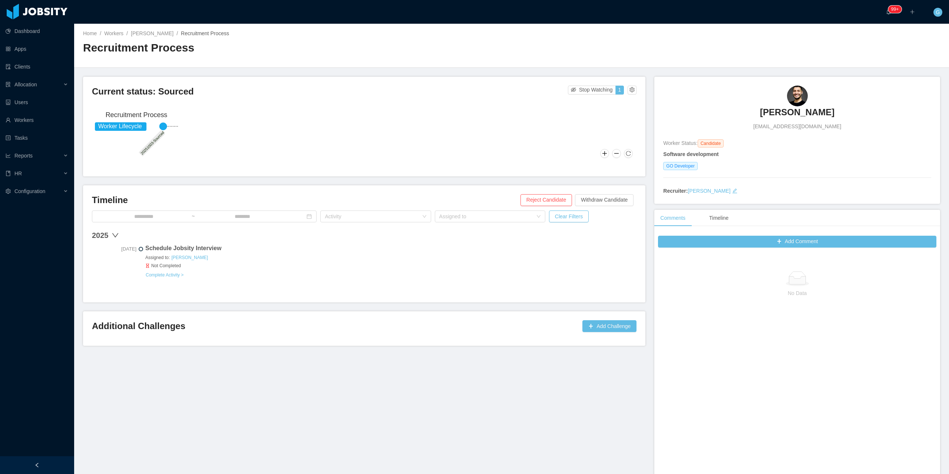
click at [158, 272] on link "Complete Activity >" at bounding box center [164, 275] width 39 height 6
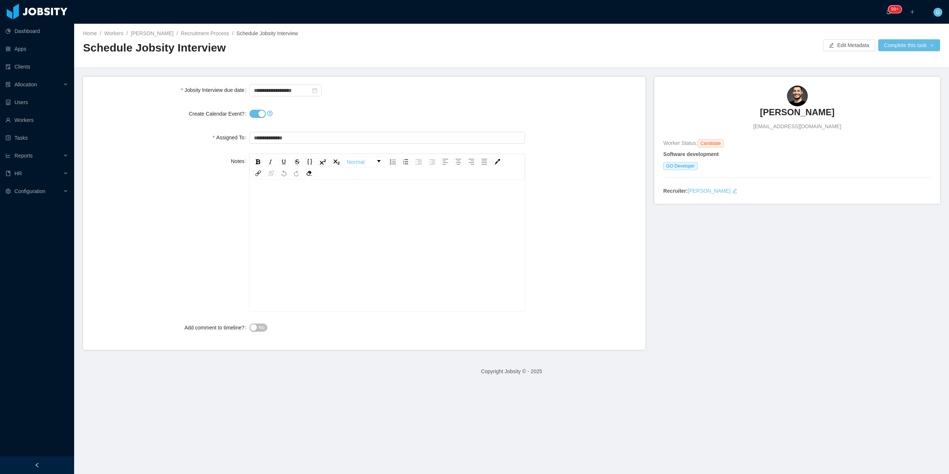
click at [254, 114] on button "Create Calendar Event?" at bounding box center [258, 114] width 16 height 8
click at [255, 329] on button "No" at bounding box center [258, 328] width 17 height 8
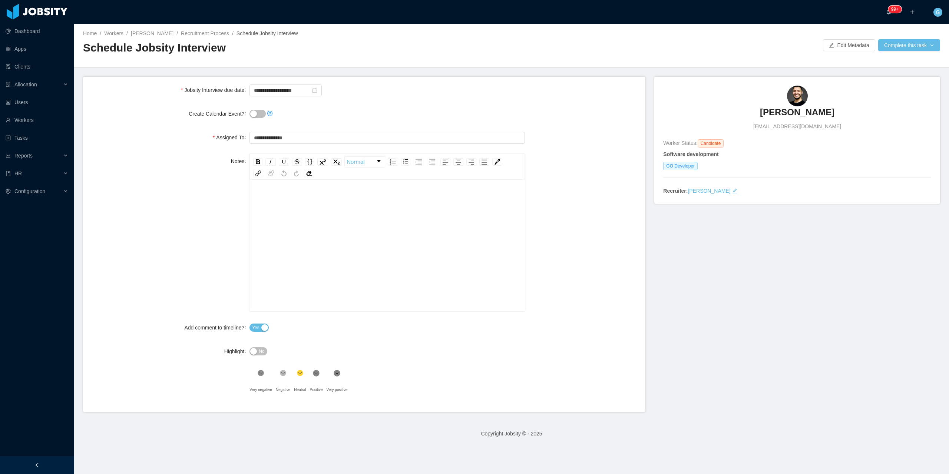
click at [255, 329] on span "Yes" at bounding box center [255, 327] width 7 height 7
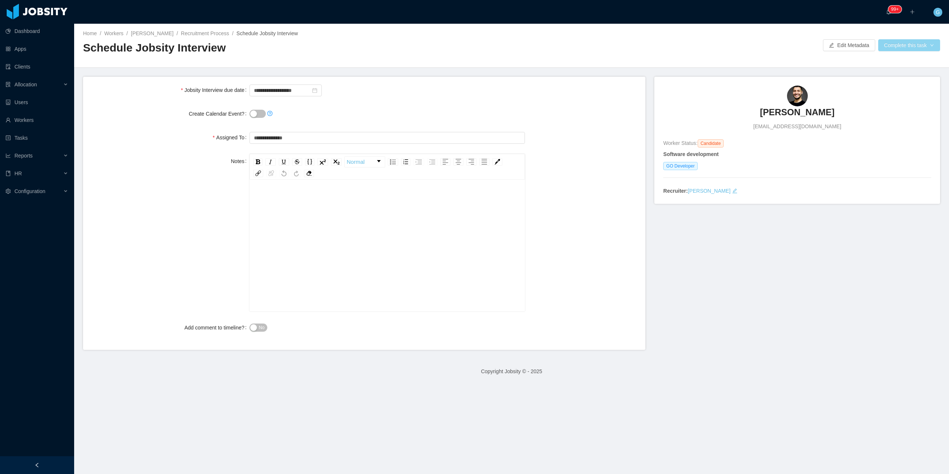
click at [890, 40] on button "Complete this task" at bounding box center [909, 45] width 62 height 12
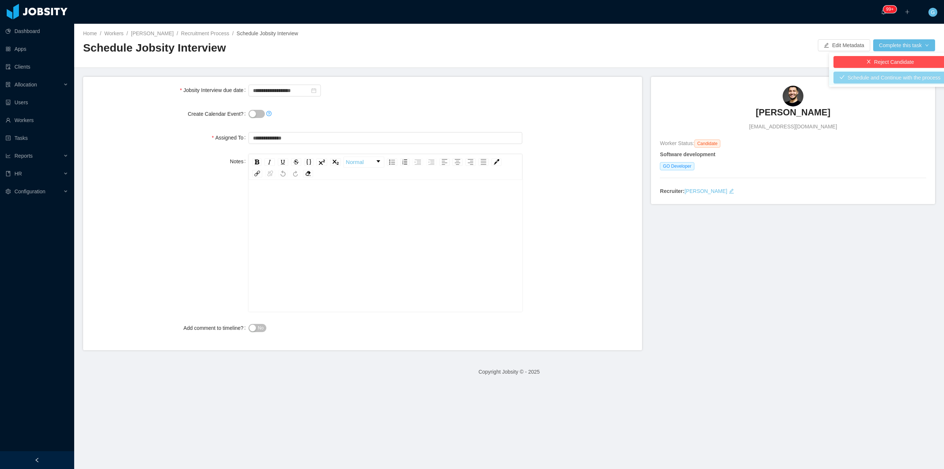
click at [888, 77] on button "Schedule and Continue with the process" at bounding box center [889, 78] width 113 height 12
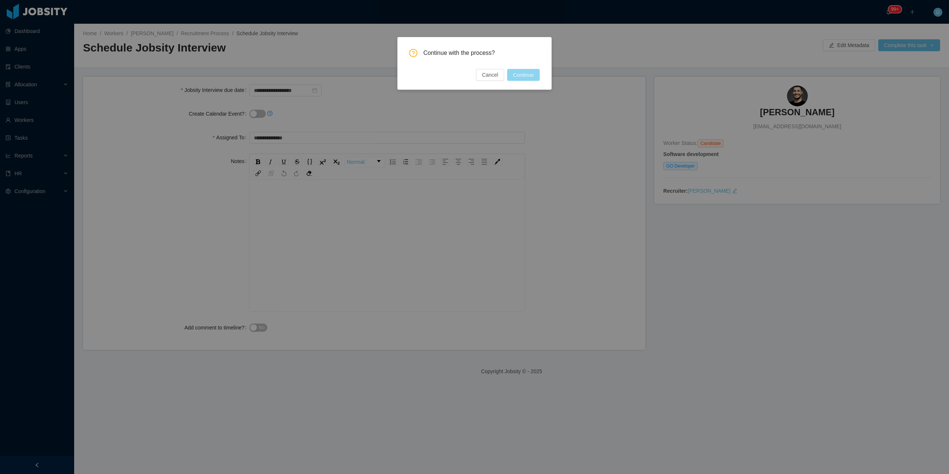
click at [525, 76] on button "Continue" at bounding box center [523, 75] width 33 height 12
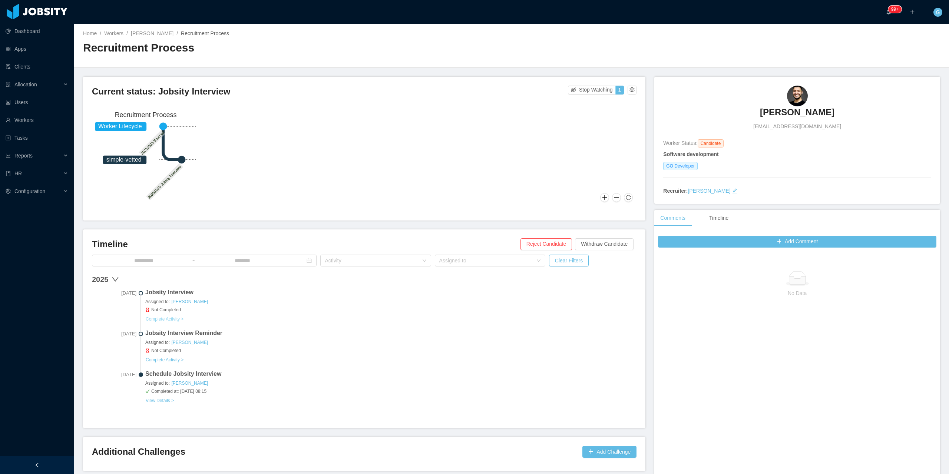
click at [156, 320] on button "Complete Activity >" at bounding box center [164, 319] width 39 height 6
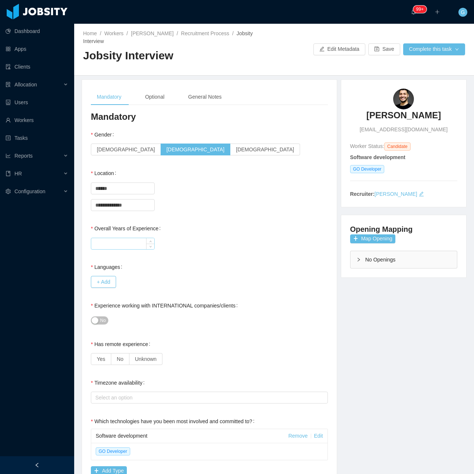
click at [134, 241] on div at bounding box center [123, 244] width 64 height 12
click at [151, 241] on icon "icon: up" at bounding box center [150, 242] width 3 height 3
type input "**"
click at [97, 280] on div "+ Add" at bounding box center [209, 281] width 237 height 15
click at [99, 276] on button "+ Add" at bounding box center [103, 282] width 25 height 12
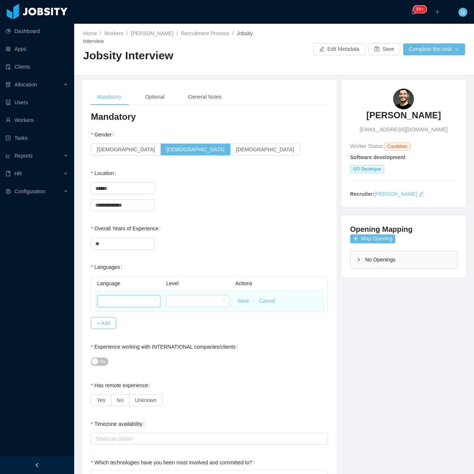
click at [118, 295] on div at bounding box center [128, 301] width 63 height 12
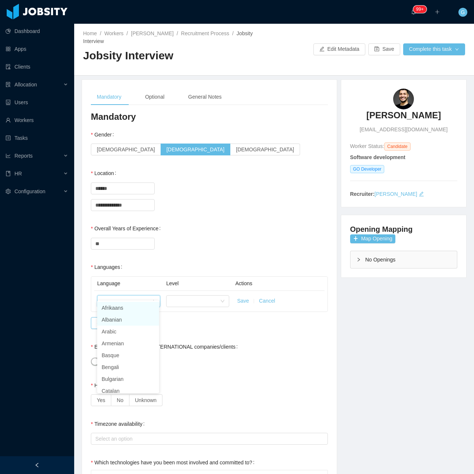
drag, startPoint x: 120, startPoint y: 298, endPoint x: 112, endPoint y: 320, distance: 23.2
click at [116, 311] on body "**********" at bounding box center [237, 237] width 474 height 474
type input "**"
click at [134, 331] on li "English" at bounding box center [128, 332] width 62 height 12
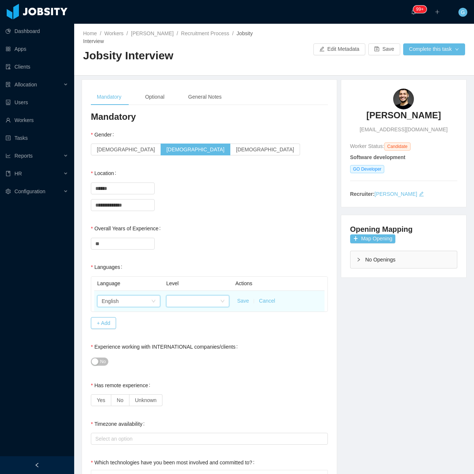
click at [187, 296] on div at bounding box center [195, 301] width 49 height 11
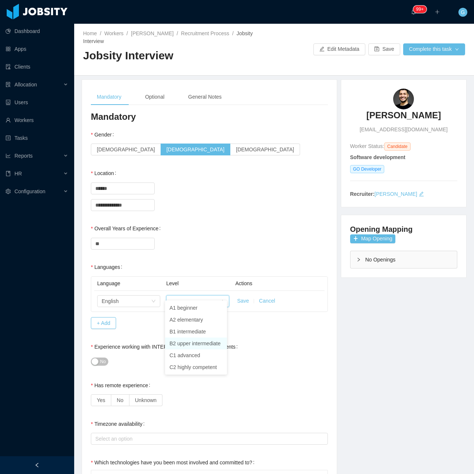
click at [197, 337] on li "B2 upper intermediate" at bounding box center [196, 343] width 62 height 12
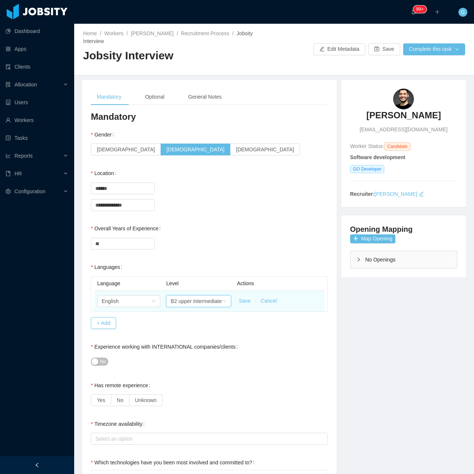
click at [239, 297] on button "Save" at bounding box center [245, 301] width 12 height 8
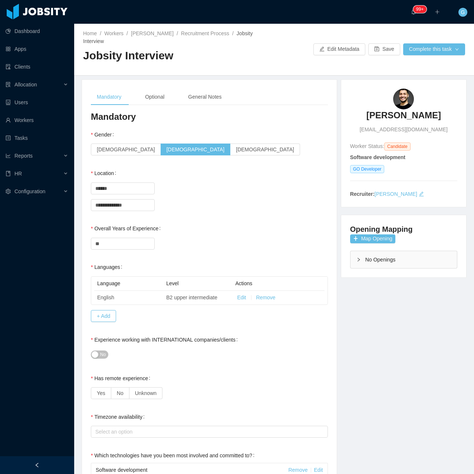
click at [96, 350] on button "No" at bounding box center [99, 354] width 17 height 8
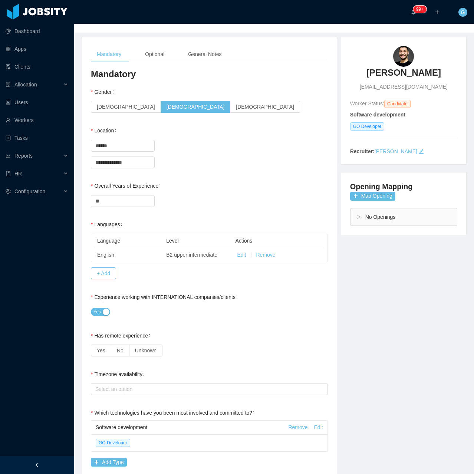
scroll to position [74, 0]
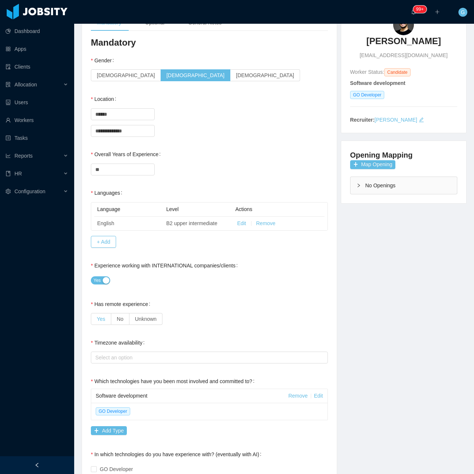
click at [99, 316] on span "Yes" at bounding box center [101, 319] width 9 height 6
click at [129, 355] on div "Select an option" at bounding box center [209, 358] width 237 height 12
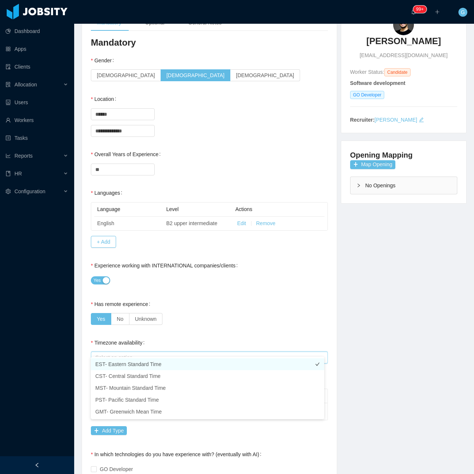
click at [112, 366] on li "EST- Eastern Standard Time" at bounding box center [207, 364] width 233 height 12
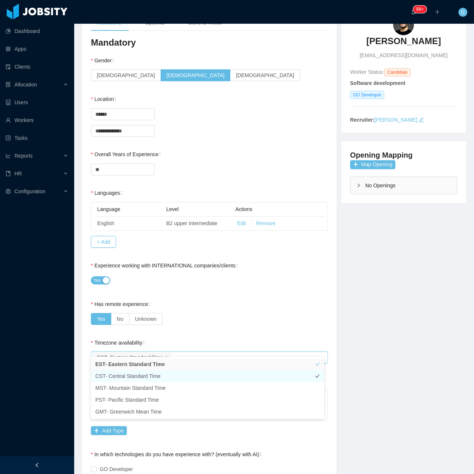
click at [170, 373] on li "CST- Central Standard Time" at bounding box center [207, 376] width 233 height 12
click at [207, 335] on div "Timezone availability Select an option EST- Eastern Standard Time CST- Central …" at bounding box center [209, 350] width 237 height 30
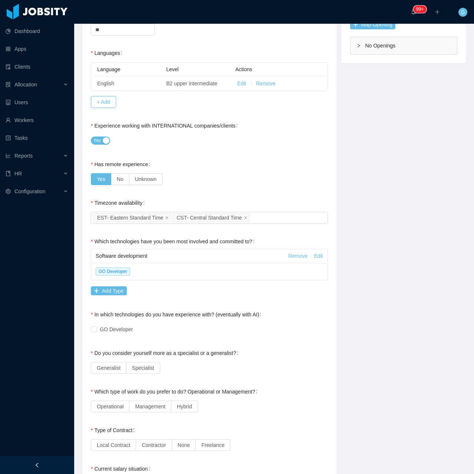
scroll to position [222, 0]
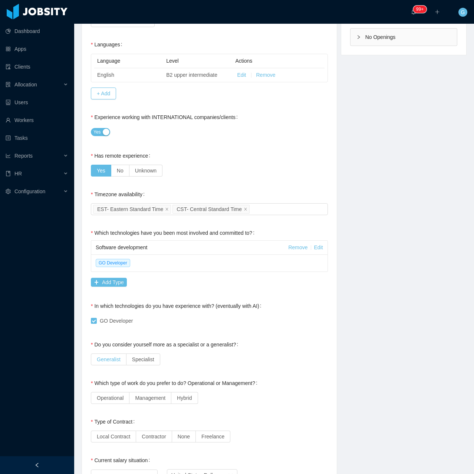
click at [113, 356] on span "Generalist" at bounding box center [109, 359] width 24 height 6
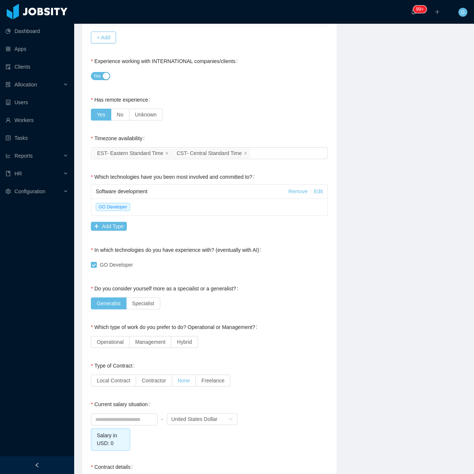
scroll to position [297, 0]
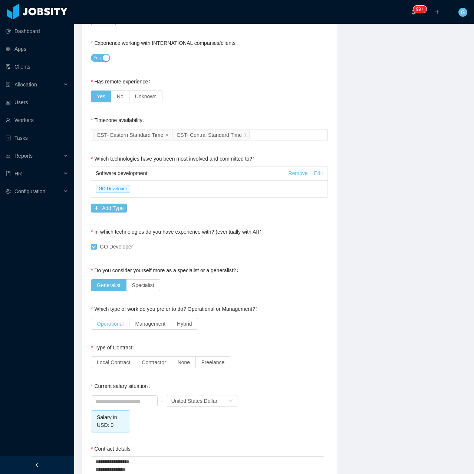
click at [114, 318] on label "Operational" at bounding box center [110, 324] width 39 height 12
drag, startPoint x: 116, startPoint y: 360, endPoint x: 146, endPoint y: 356, distance: 30.3
click at [117, 359] on label "Local Contract" at bounding box center [113, 362] width 45 height 12
click at [161, 359] on span "Contractor" at bounding box center [154, 362] width 24 height 6
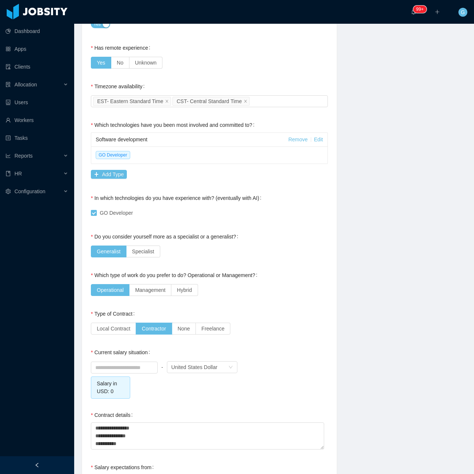
scroll to position [334, 0]
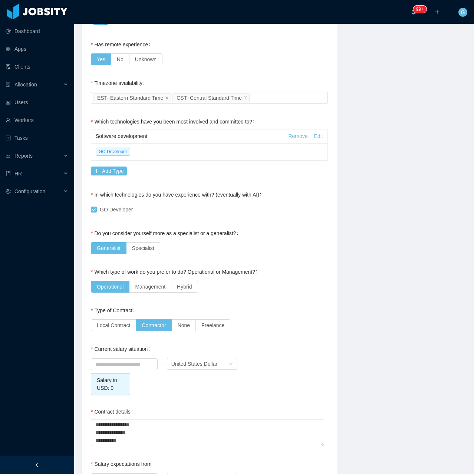
click at [118, 346] on div "Current salary situation" at bounding box center [122, 348] width 62 height 15
click at [130, 359] on input at bounding box center [124, 364] width 66 height 11
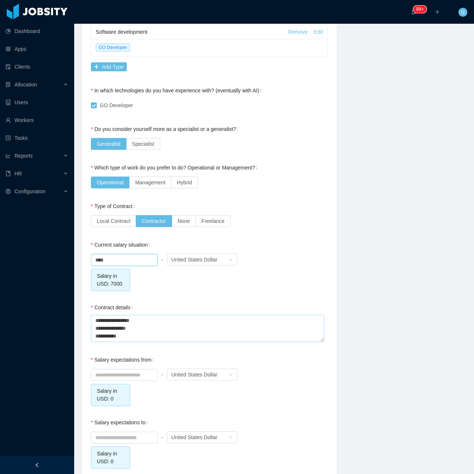
scroll to position [482, 0]
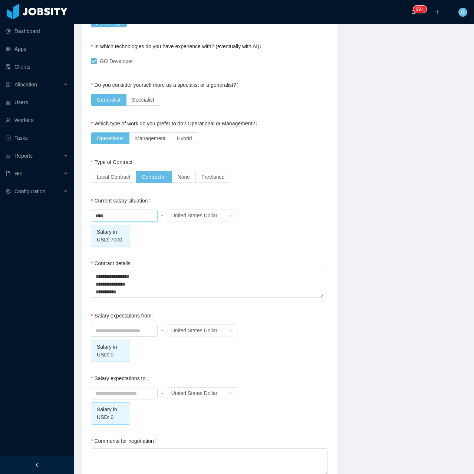
type input "*******"
click at [87, 321] on div "**********" at bounding box center [209, 46] width 255 height 897
click at [120, 325] on input at bounding box center [124, 330] width 66 height 11
type input "*******"
click at [131, 391] on div at bounding box center [124, 393] width 67 height 15
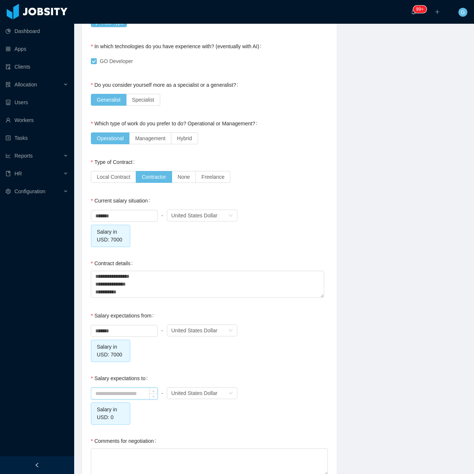
click at [128, 388] on input at bounding box center [124, 393] width 66 height 11
type input "*******"
click at [166, 434] on div "Comments for negotiation" at bounding box center [209, 454] width 237 height 43
click at [160, 455] on textarea "Comments for negotiation" at bounding box center [209, 461] width 237 height 27
type textarea "*"
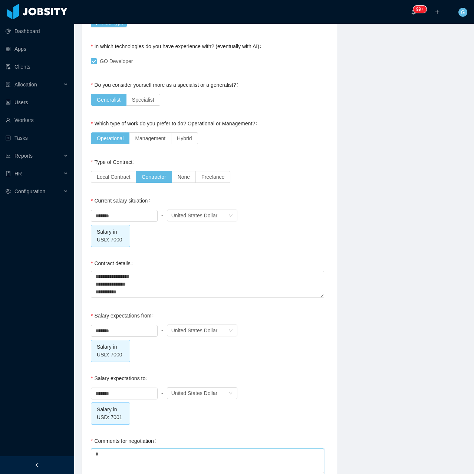
type textarea "**"
type textarea "****"
type textarea "*****"
type textarea "******"
type textarea "*******"
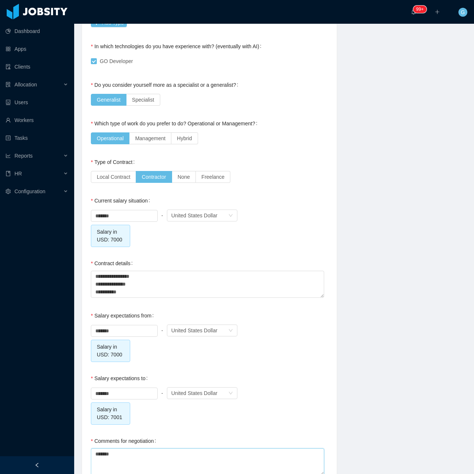
type textarea "*******"
type textarea "*********"
type textarea "**********"
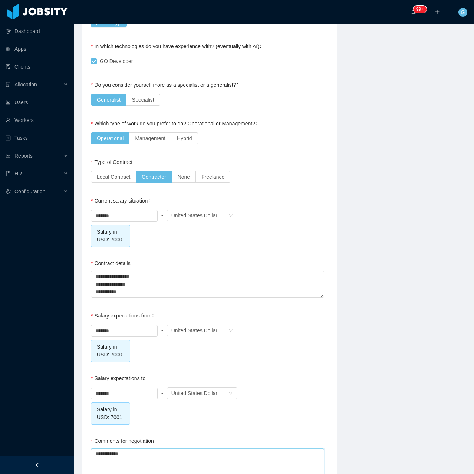
type textarea "**********"
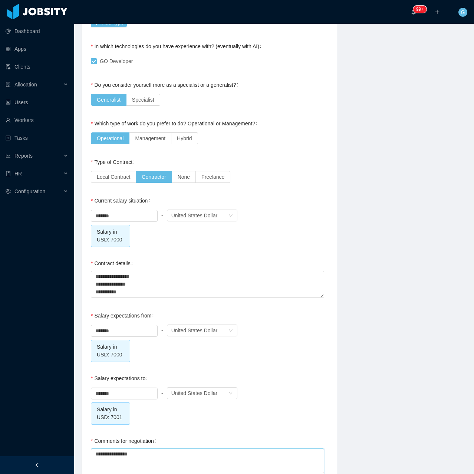
type textarea "**********"
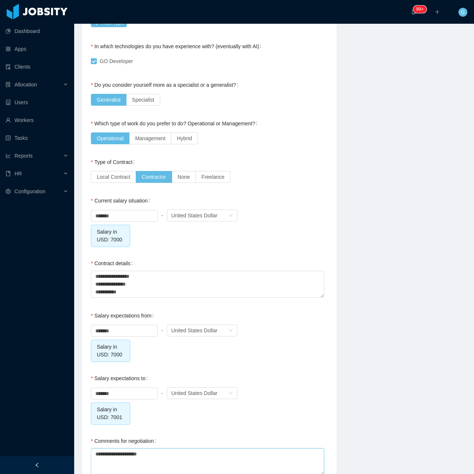
type textarea "**********"
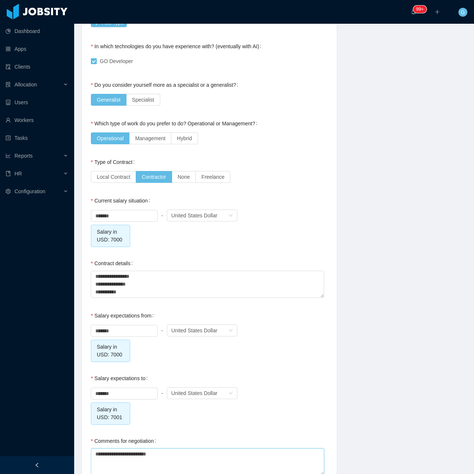
type textarea "**********"
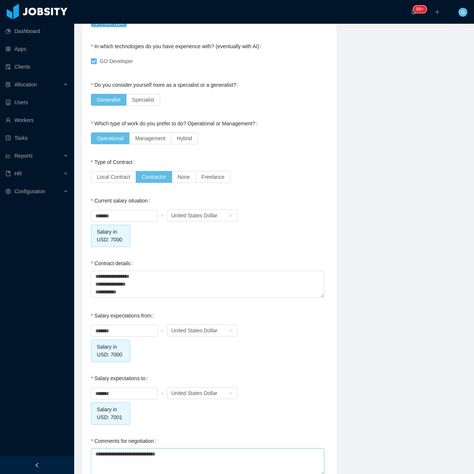
type textarea "**********"
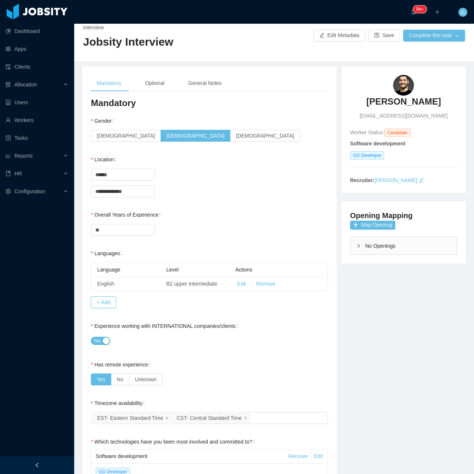
scroll to position [0, 0]
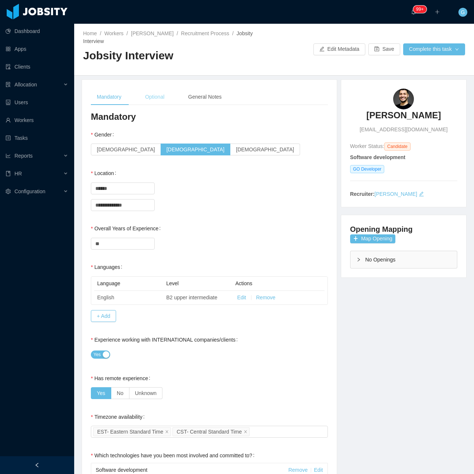
type textarea "**********"
click at [161, 89] on div "Optional" at bounding box center [154, 97] width 31 height 17
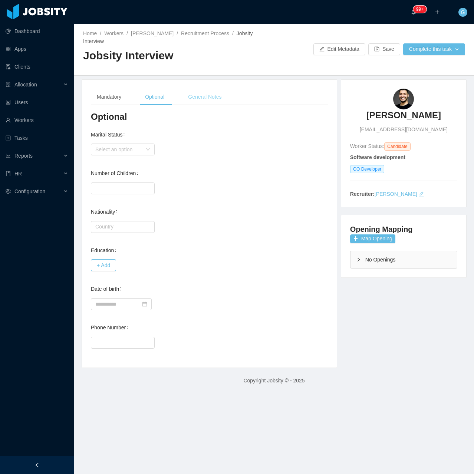
click at [209, 93] on div "General Notes" at bounding box center [204, 97] width 45 height 17
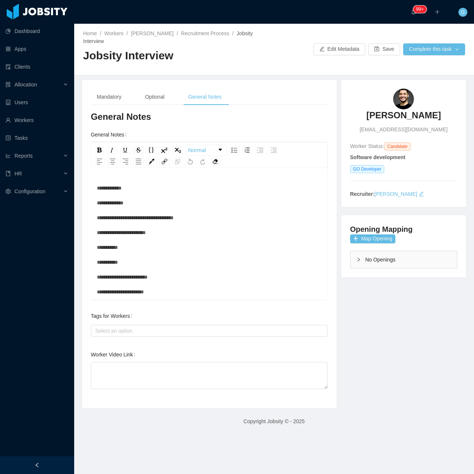
drag, startPoint x: 96, startPoint y: 180, endPoint x: 127, endPoint y: 222, distance: 52.2
click at [127, 222] on div "**********" at bounding box center [209, 235] width 237 height 130
drag, startPoint x: 147, startPoint y: 194, endPoint x: 72, endPoint y: 170, distance: 78.6
click at [72, 170] on section "**********" at bounding box center [237, 237] width 474 height 474
click at [95, 193] on div "**********" at bounding box center [209, 235] width 237 height 130
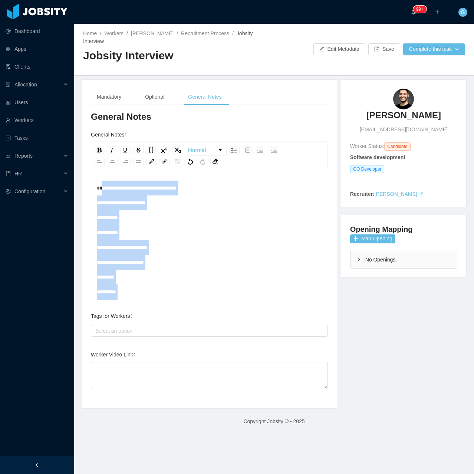
scroll to position [103, 0]
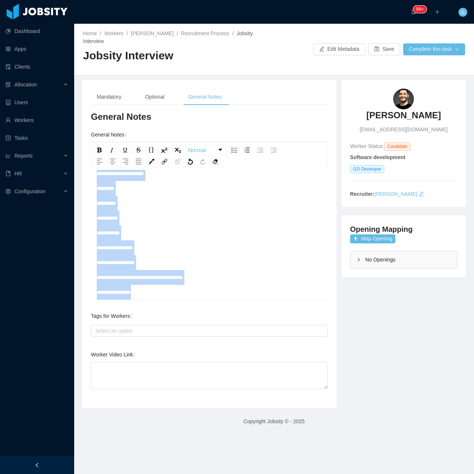
drag, startPoint x: 99, startPoint y: 195, endPoint x: 155, endPoint y: 286, distance: 107.2
click at [160, 290] on div "**********" at bounding box center [209, 196] width 225 height 208
click at [155, 286] on div "**********" at bounding box center [209, 196] width 225 height 208
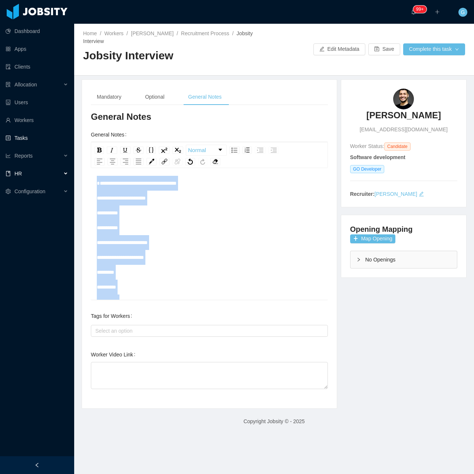
scroll to position [0, 0]
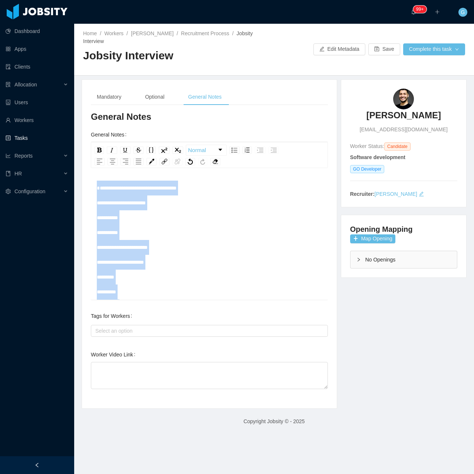
drag, startPoint x: 215, startPoint y: 271, endPoint x: 31, endPoint y: 138, distance: 226.8
click at [31, 138] on section "**********" at bounding box center [237, 237] width 474 height 474
copy span "**********"
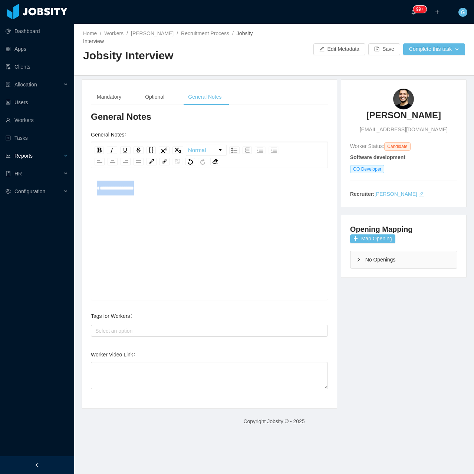
drag, startPoint x: 165, startPoint y: 216, endPoint x: 72, endPoint y: 157, distance: 110.7
click at [73, 158] on section "**********" at bounding box center [237, 237] width 474 height 474
click at [115, 325] on div "Select an option" at bounding box center [209, 331] width 237 height 12
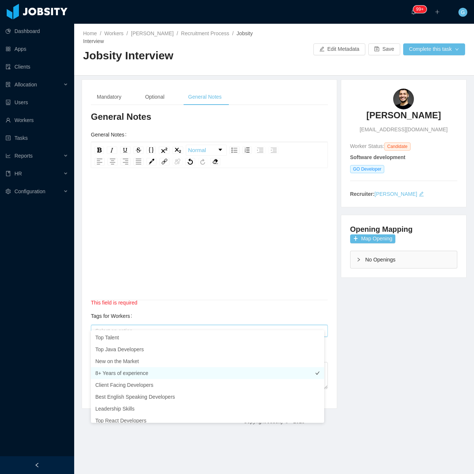
click at [129, 375] on li "8+ Years of experience" at bounding box center [207, 373] width 233 height 12
click at [146, 272] on div "rdw-editor" at bounding box center [209, 246] width 225 height 130
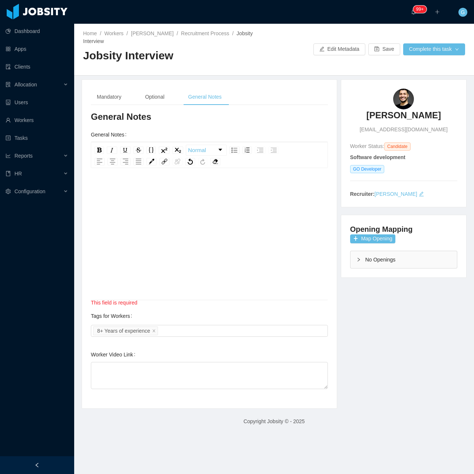
click at [194, 225] on div "rdw-editor" at bounding box center [209, 246] width 225 height 130
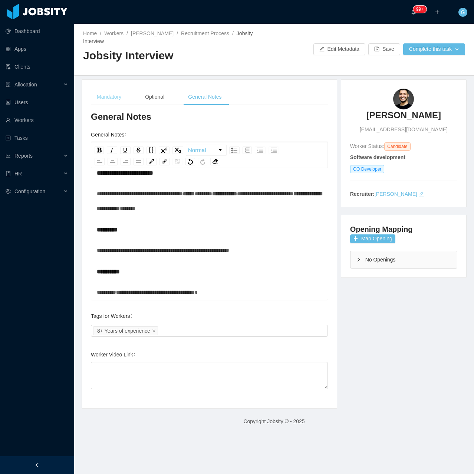
click at [108, 89] on div "Mandatory" at bounding box center [109, 97] width 36 height 17
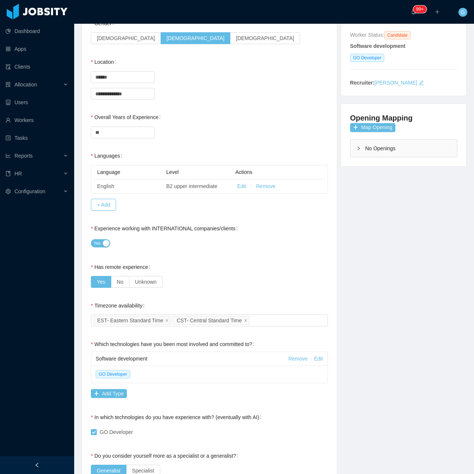
scroll to position [185, 0]
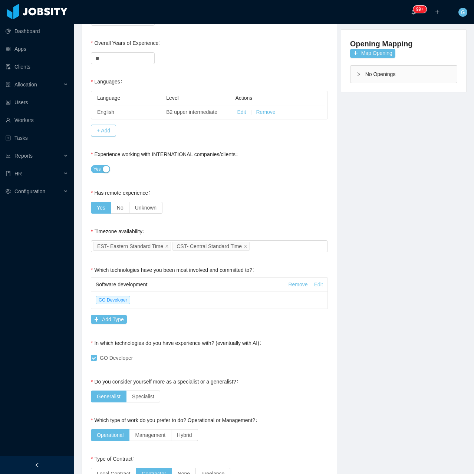
click at [317, 281] on link "Edit" at bounding box center [318, 284] width 9 height 6
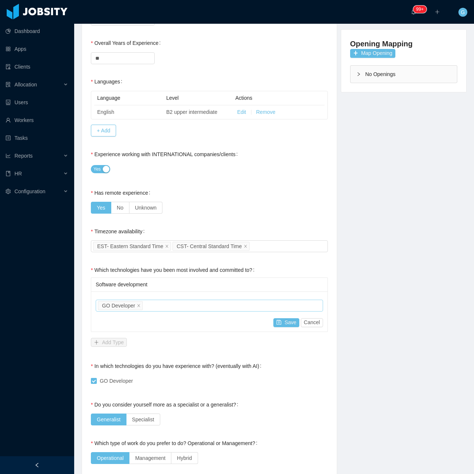
click at [179, 300] on div "Job titles GO Developer" at bounding box center [208, 305] width 221 height 11
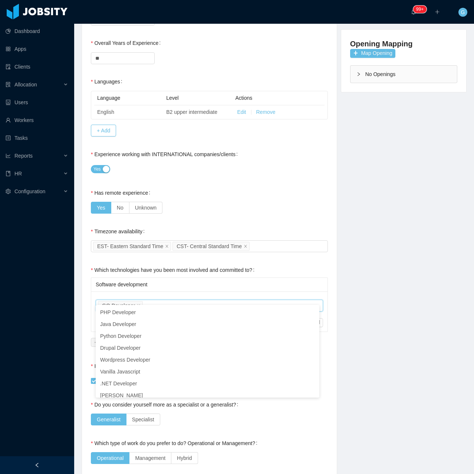
scroll to position [39, 0]
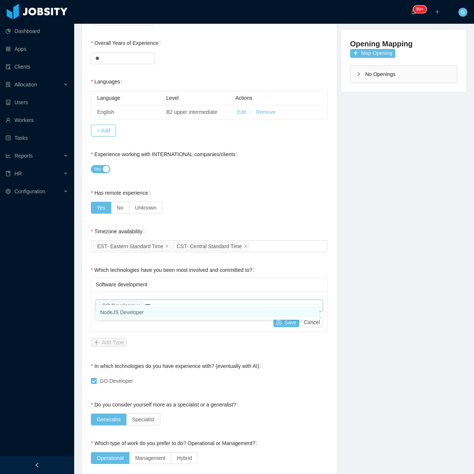
type input "****"
click at [149, 311] on li "NodeJS Developer" at bounding box center [208, 312] width 224 height 12
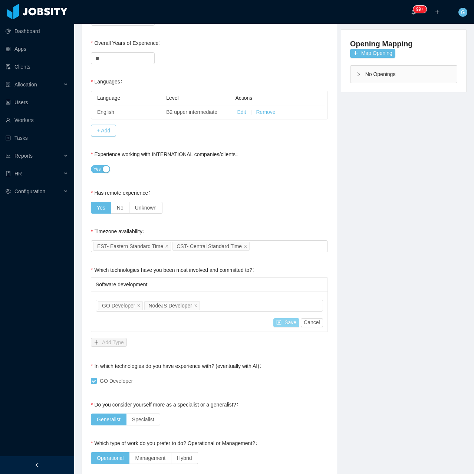
click at [288, 318] on button "Save" at bounding box center [286, 322] width 26 height 9
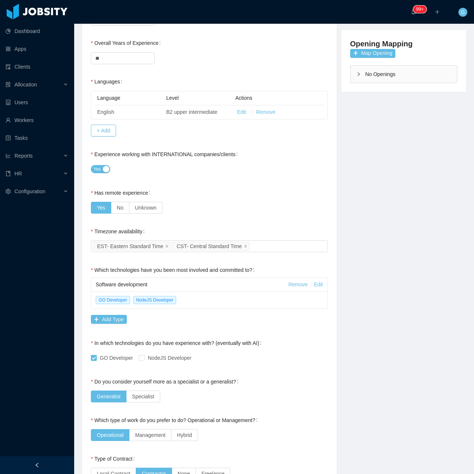
click at [144, 350] on div "GO Developer NodeJS Developer" at bounding box center [209, 357] width 237 height 15
click at [145, 355] on span "NodeJS Developer" at bounding box center [170, 358] width 50 height 6
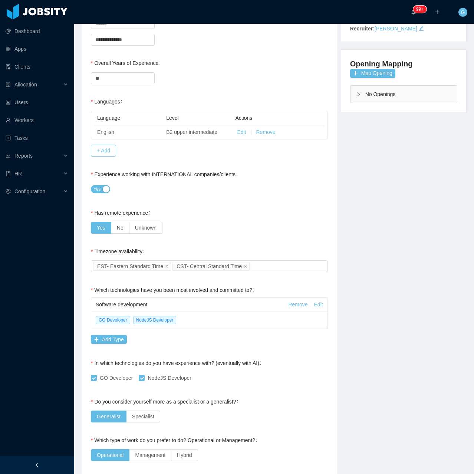
scroll to position [0, 0]
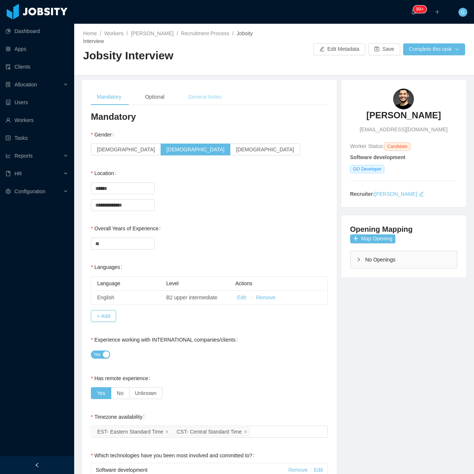
click at [210, 94] on div "General Notes" at bounding box center [204, 97] width 45 height 17
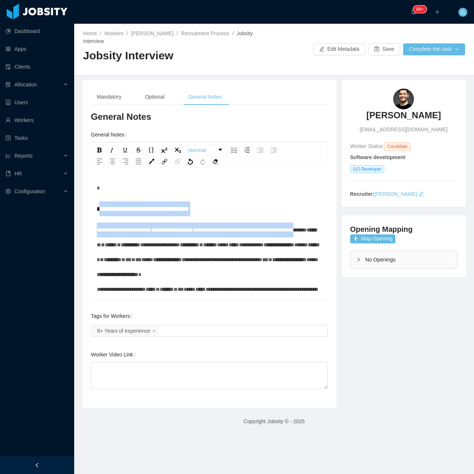
drag, startPoint x: 99, startPoint y: 201, endPoint x: 133, endPoint y: 215, distance: 36.8
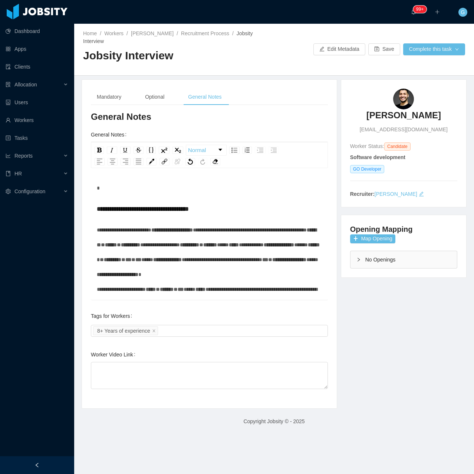
click at [96, 202] on div "**********" at bounding box center [209, 235] width 237 height 130
click at [98, 206] on span "**********" at bounding box center [143, 209] width 92 height 6
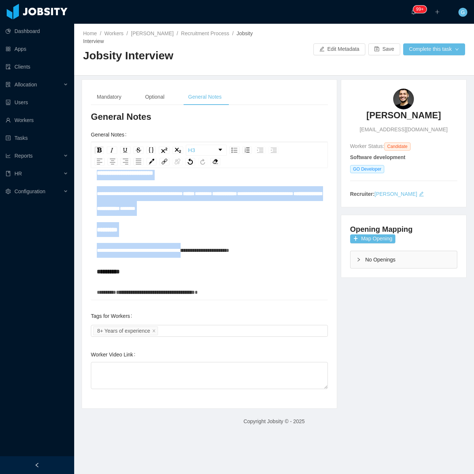
scroll to position [669, 0]
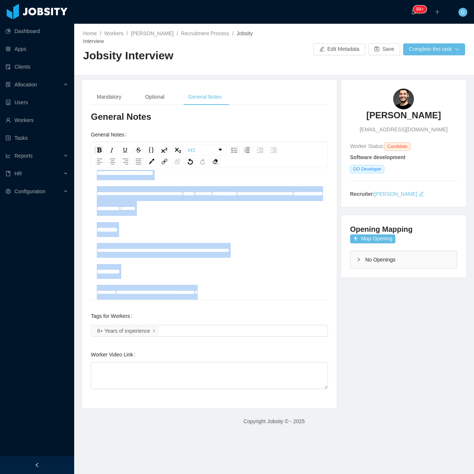
drag, startPoint x: 98, startPoint y: 202, endPoint x: 261, endPoint y: 287, distance: 183.6
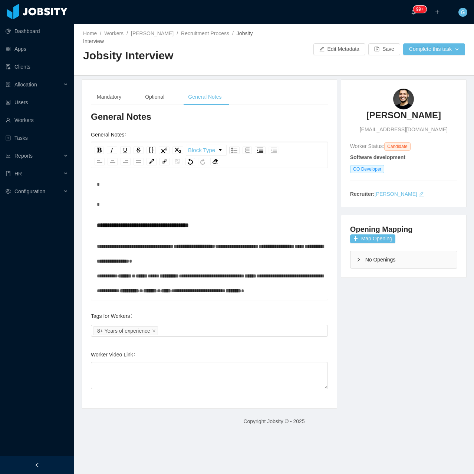
scroll to position [0, 0]
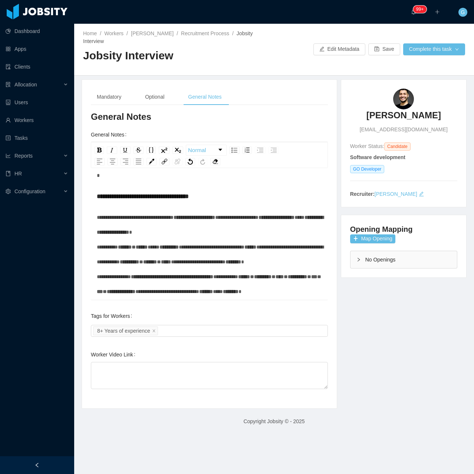
scroll to position [37, 0]
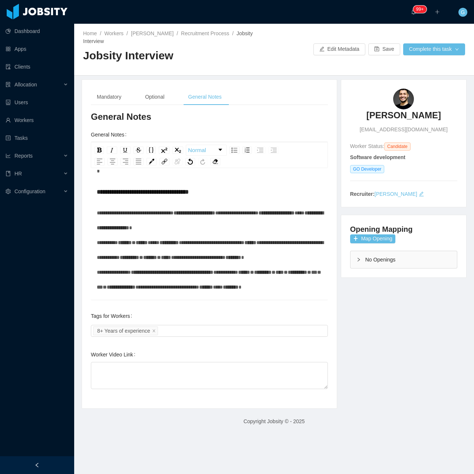
click at [254, 221] on div "**********" at bounding box center [209, 271] width 225 height 133
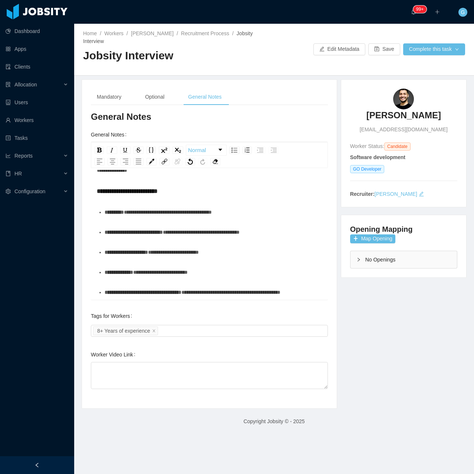
scroll to position [795, 0]
click at [168, 365] on textarea "Worker Video Link" at bounding box center [209, 375] width 237 height 27
paste textarea "**********"
type textarea "**********"
click at [429, 46] on button "Complete this task" at bounding box center [434, 49] width 62 height 12
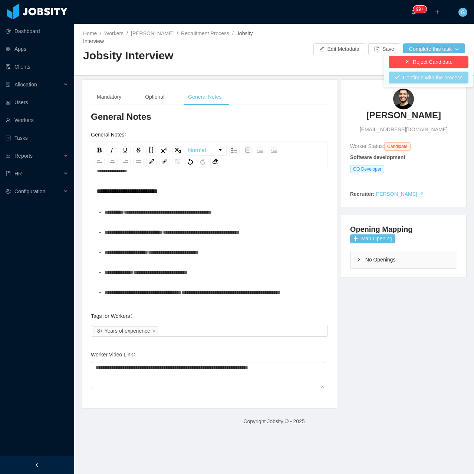
click at [419, 81] on button "Continue with the process" at bounding box center [429, 78] width 80 height 12
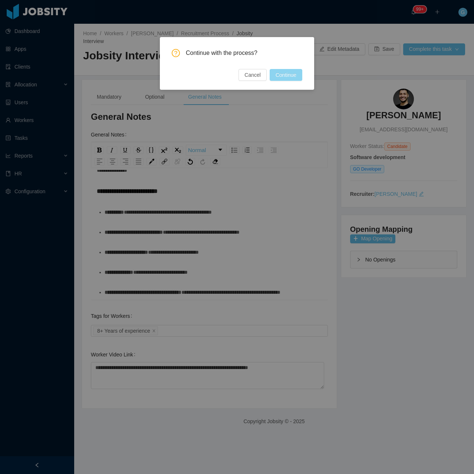
click at [289, 70] on button "Continue" at bounding box center [286, 75] width 33 height 12
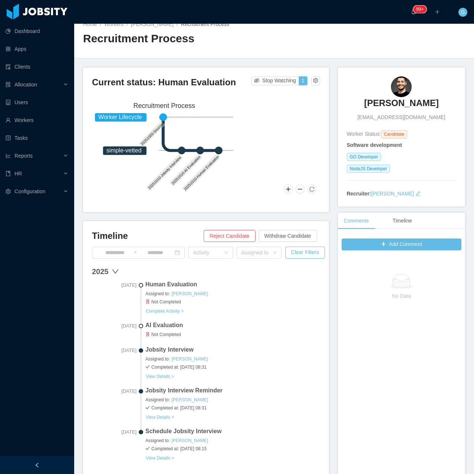
scroll to position [74, 0]
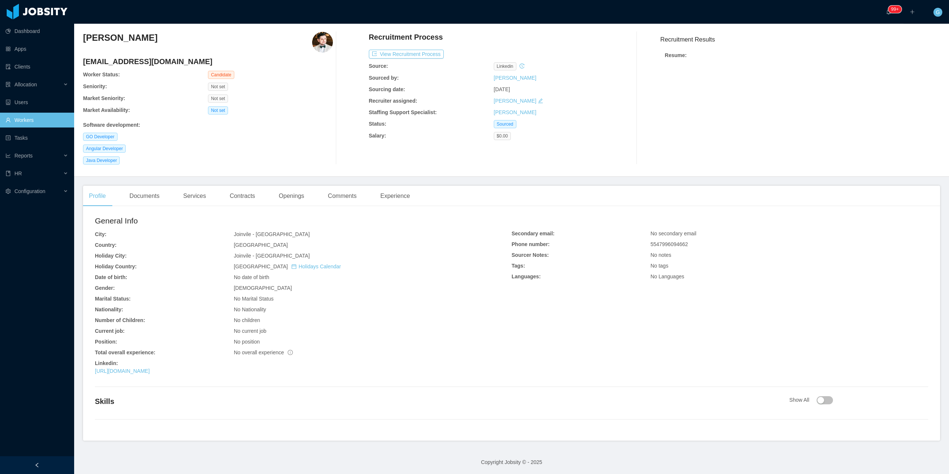
scroll to position [21, 0]
drag, startPoint x: 161, startPoint y: 201, endPoint x: 152, endPoint y: 200, distance: 8.2
click at [154, 200] on div "Documents" at bounding box center [144, 195] width 42 height 21
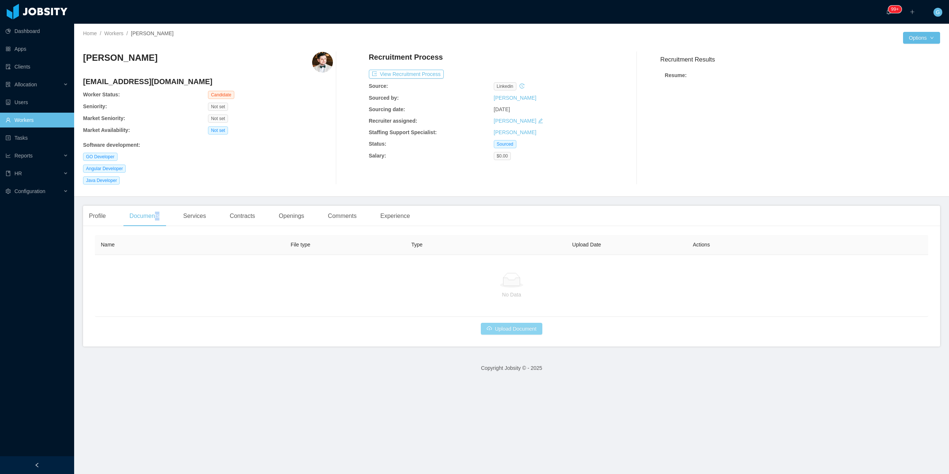
click at [484, 331] on button "Upload Document" at bounding box center [512, 329] width 62 height 12
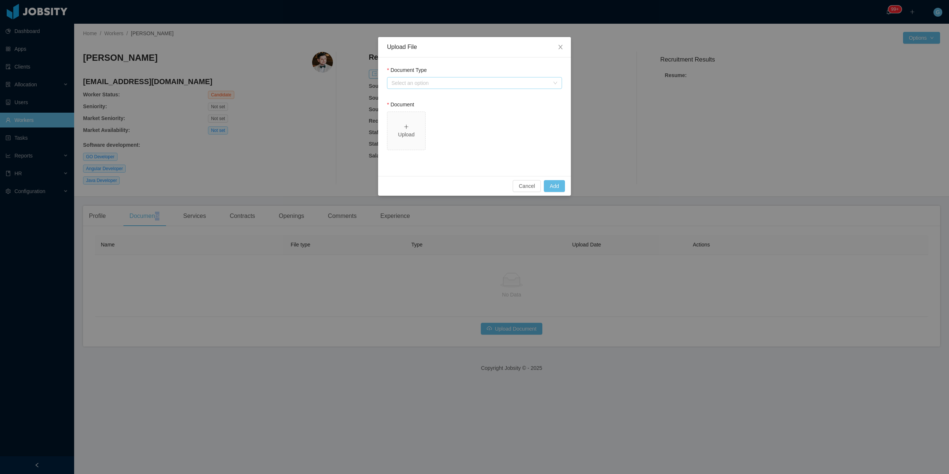
click at [446, 79] on div "Select an option" at bounding box center [471, 82] width 158 height 7
click at [417, 97] on li "Resume" at bounding box center [474, 98] width 175 height 12
click at [406, 149] on span "Upload" at bounding box center [406, 131] width 38 height 38
click at [446, 87] on div "Select an option Resume" at bounding box center [472, 82] width 161 height 11
click at [427, 64] on div "Document Type Select an option Resume Document Upload" at bounding box center [474, 116] width 193 height 119
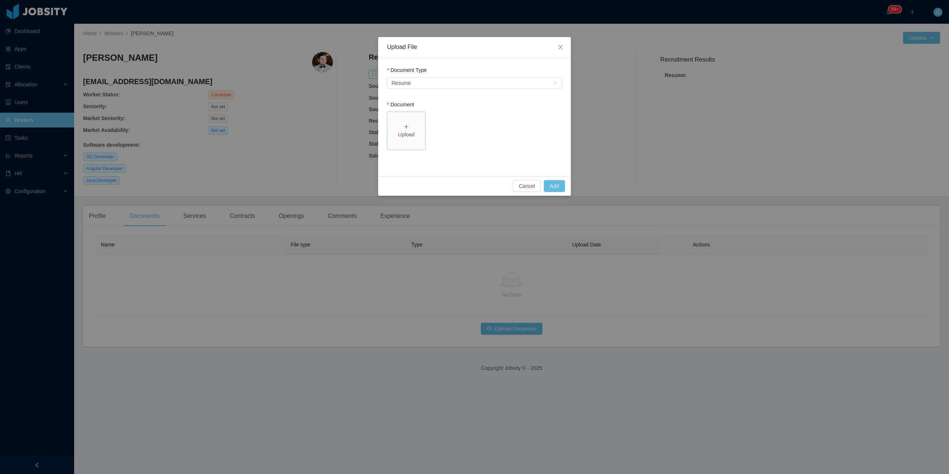
click at [418, 139] on span "Upload" at bounding box center [406, 131] width 38 height 38
click at [565, 186] on button "Add" at bounding box center [554, 186] width 21 height 12
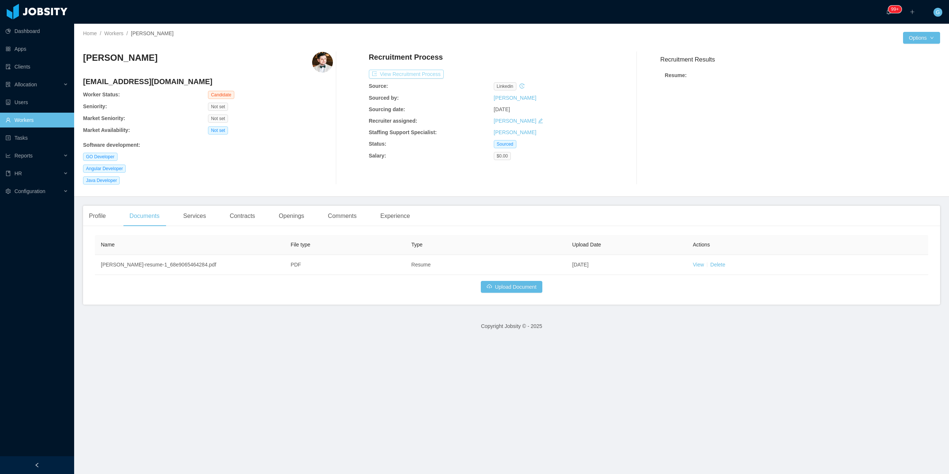
click at [425, 72] on button "View Recruitment Process" at bounding box center [406, 74] width 75 height 9
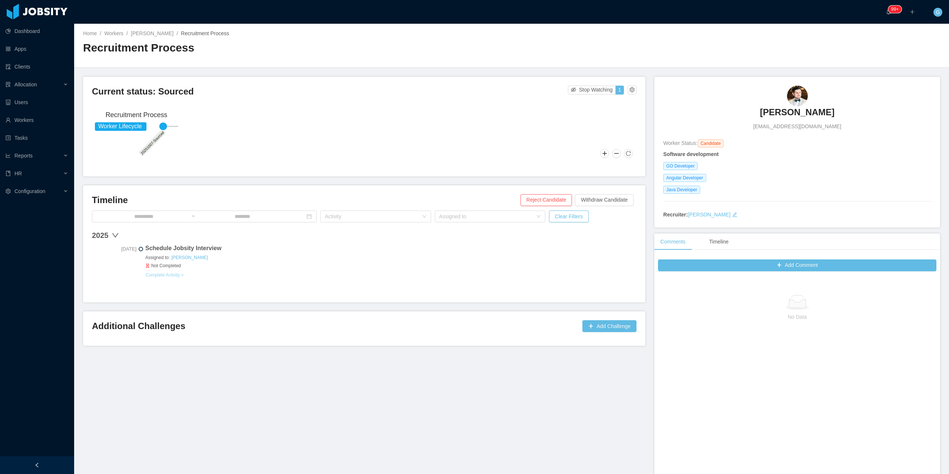
click at [172, 277] on button "Complete Activity >" at bounding box center [164, 275] width 39 height 6
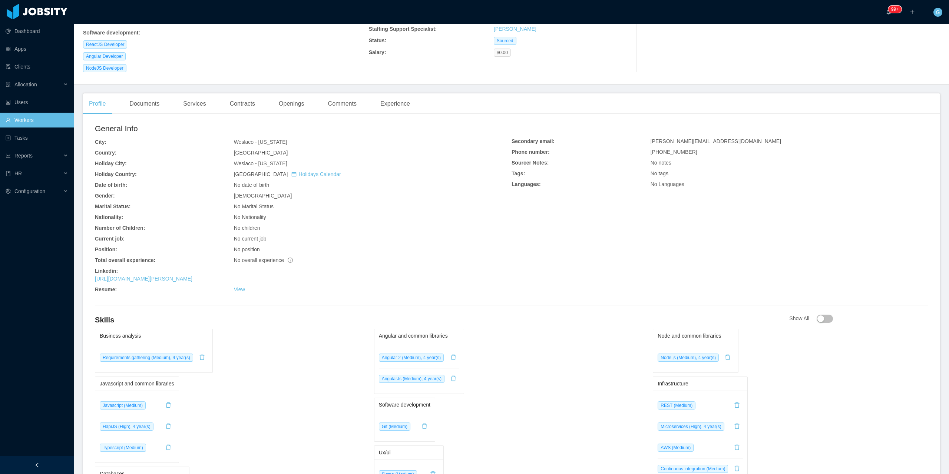
scroll to position [111, 0]
